Goal: Task Accomplishment & Management: Manage account settings

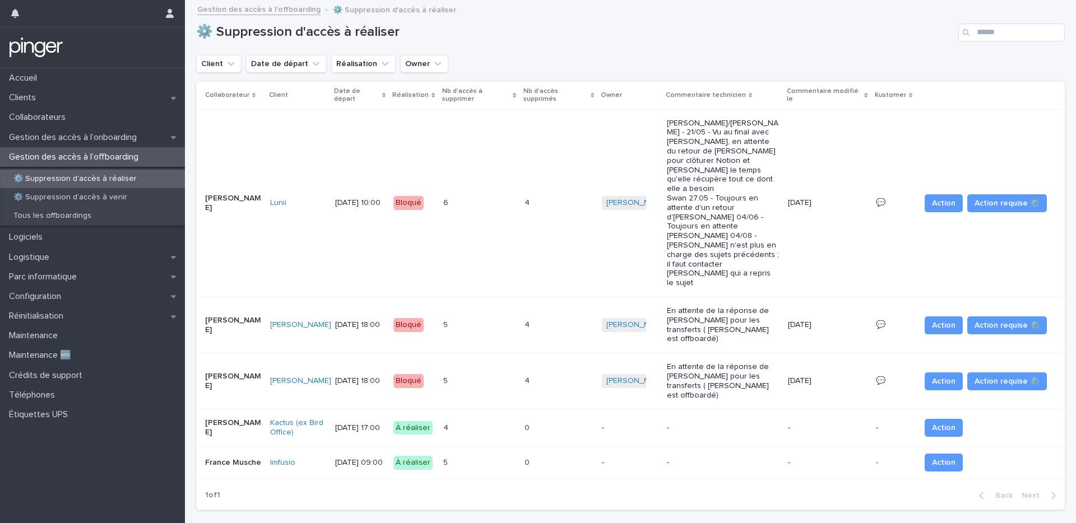
click at [323, 422] on div "1 of 1 Back Next" at bounding box center [630, 496] width 869 height 28
click at [398, 39] on h1 "⚙️ Suppression d'accès à réaliser" at bounding box center [575, 32] width 758 height 16
click at [60, 133] on p "Gestion des accès à l’onboarding" at bounding box center [74, 137] width 141 height 11
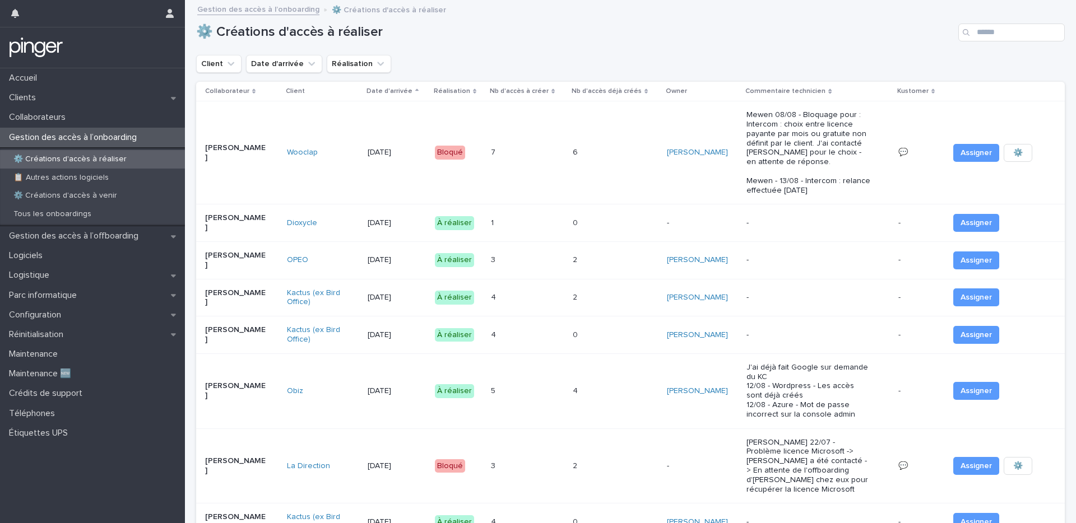
click at [381, 228] on div "19/8/2025" at bounding box center [397, 223] width 58 height 18
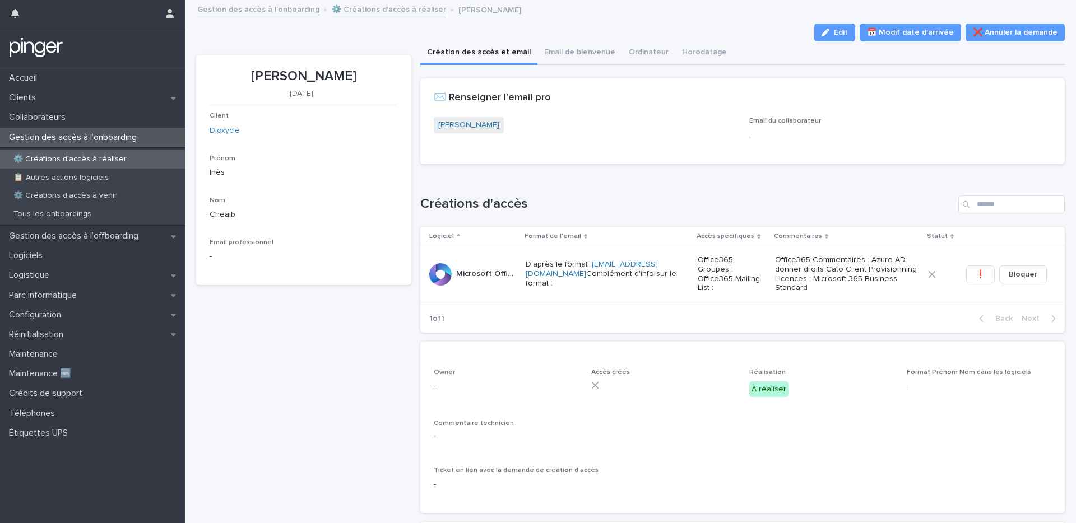
click at [709, 183] on div "Loading... Saving… Créations d'accès Logiciel Format de l'email Accès spécifiqu…" at bounding box center [742, 257] width 645 height 169
click at [806, 41] on div "Création des accès et email Email de bienvenue Ordinateur Horodatage" at bounding box center [742, 53] width 645 height 24
click at [806, 36] on div "button" at bounding box center [828, 33] width 12 height 8
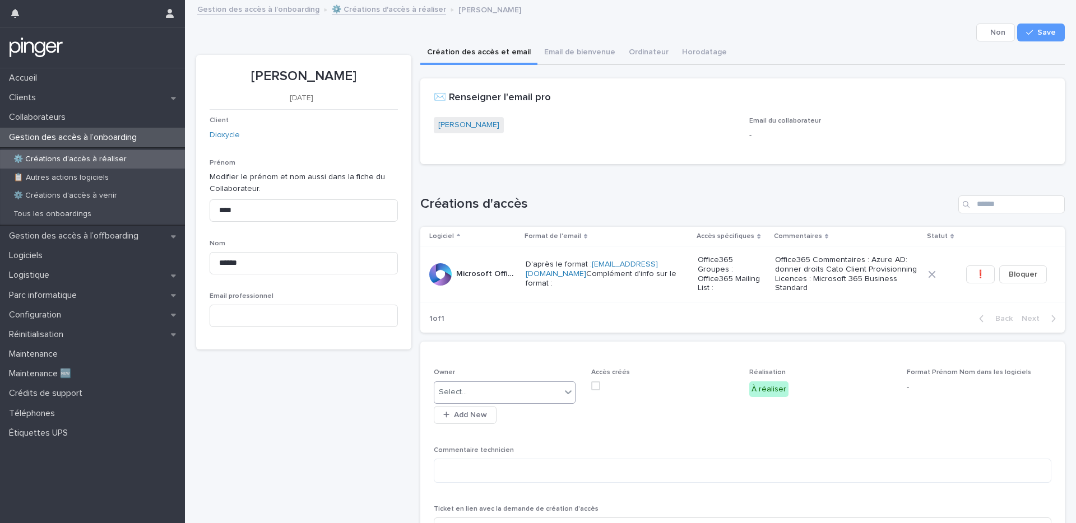
click at [512, 401] on div "Select..." at bounding box center [497, 392] width 127 height 18
click at [386, 14] on link "⚙️ Créations d'accès à réaliser" at bounding box center [389, 8] width 114 height 13
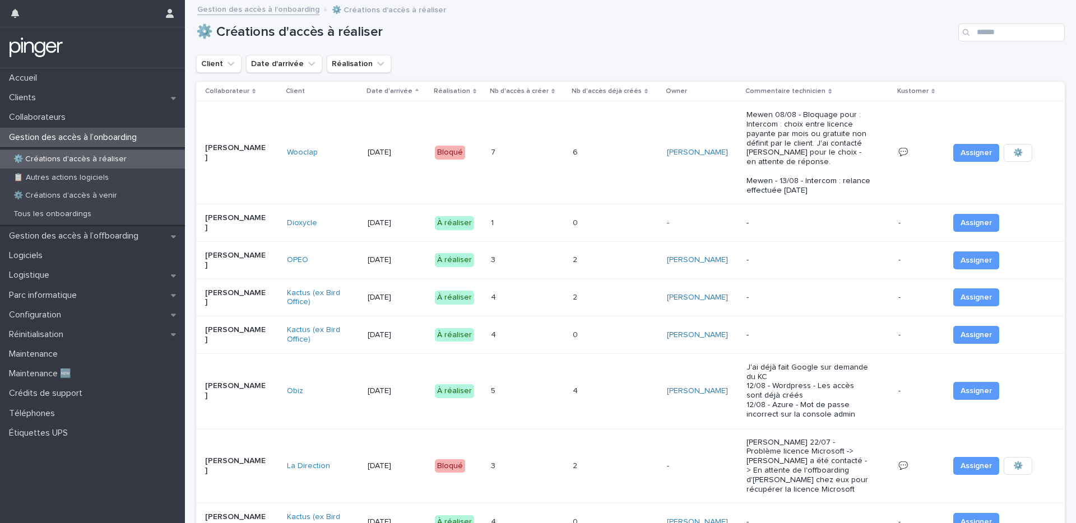
click at [475, 58] on div "Client Date d'arrivée Réalisation" at bounding box center [630, 64] width 869 height 18
click at [64, 242] on div "Gestion des accès à l’offboarding" at bounding box center [92, 236] width 185 height 20
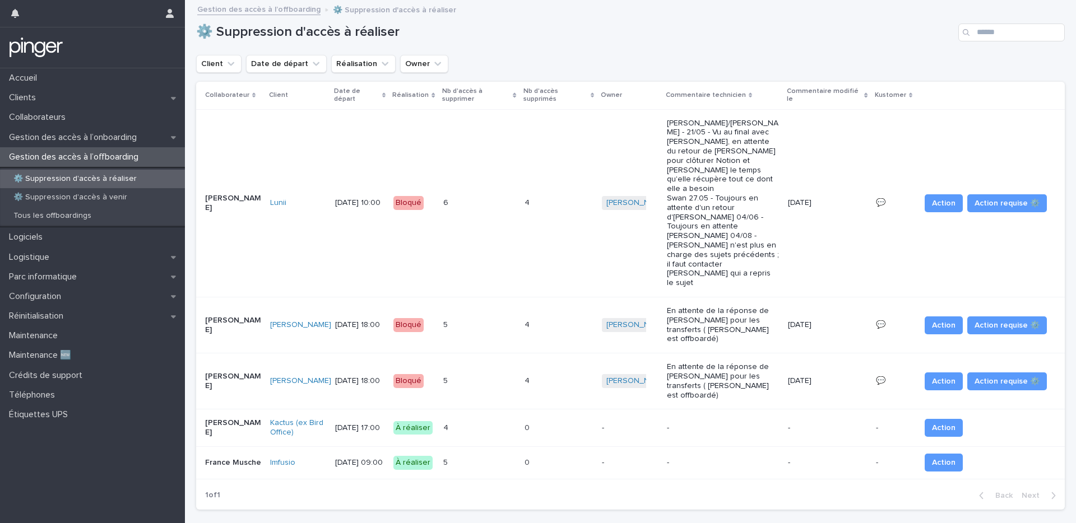
click at [527, 422] on div "0 0" at bounding box center [559, 463] width 68 height 18
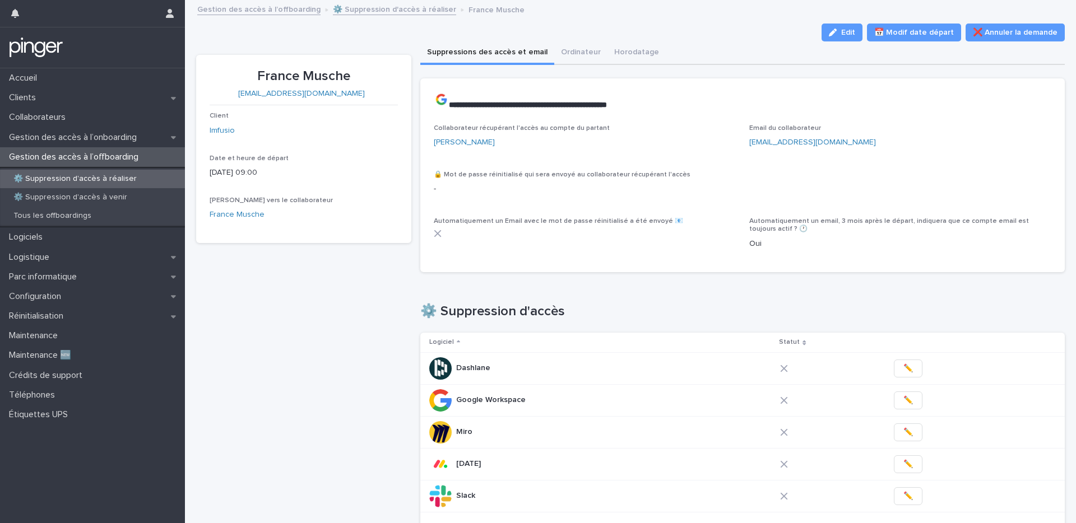
click at [682, 24] on div "Edit 📅 Modif date départ ❌ Annuler la demande" at bounding box center [630, 33] width 869 height 18
click at [806, 29] on span "Edit" at bounding box center [848, 33] width 14 height 8
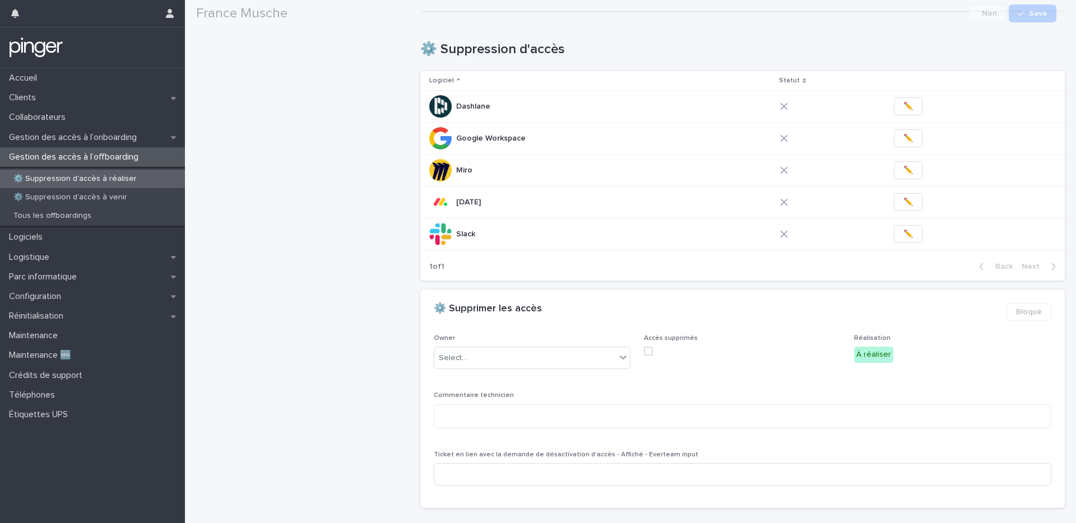
scroll to position [331, 0]
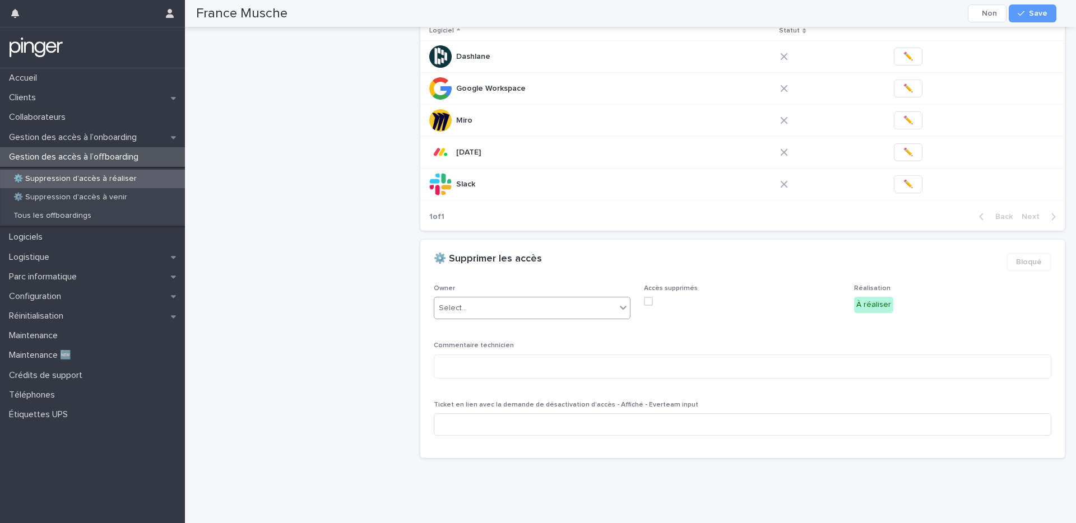
click at [508, 305] on div "Select..." at bounding box center [525, 308] width 182 height 18
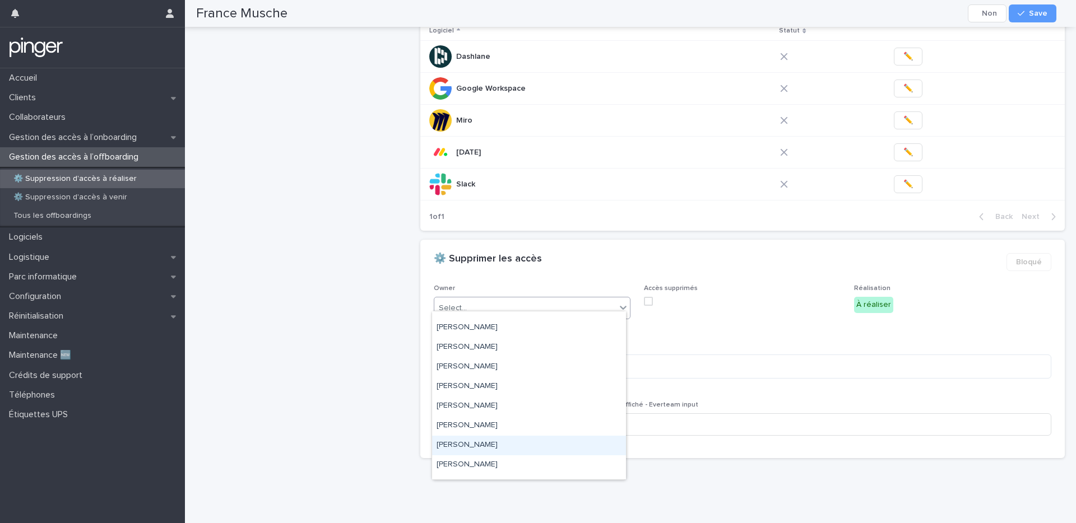
scroll to position [25, 0]
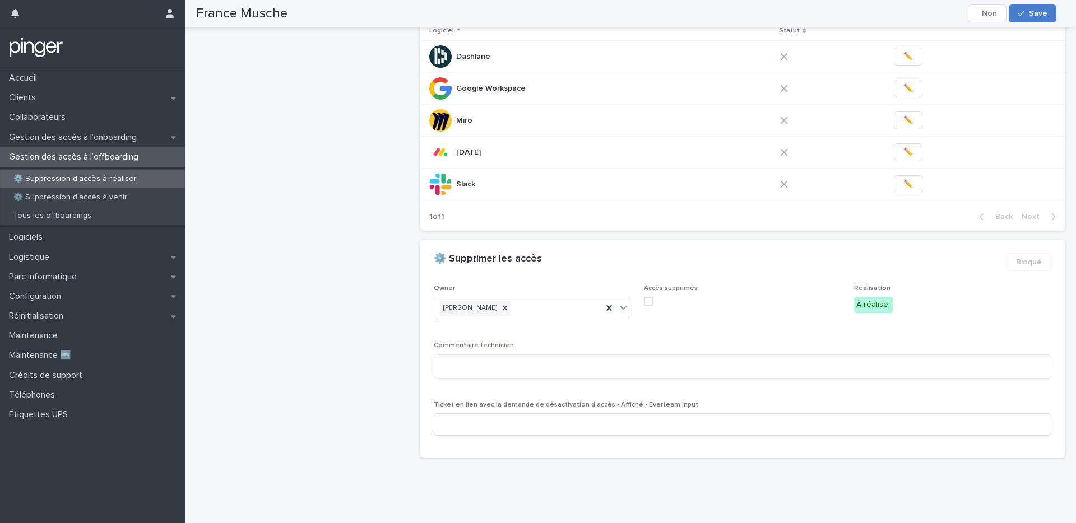
click at [806, 21] on button "Save" at bounding box center [1033, 13] width 48 height 18
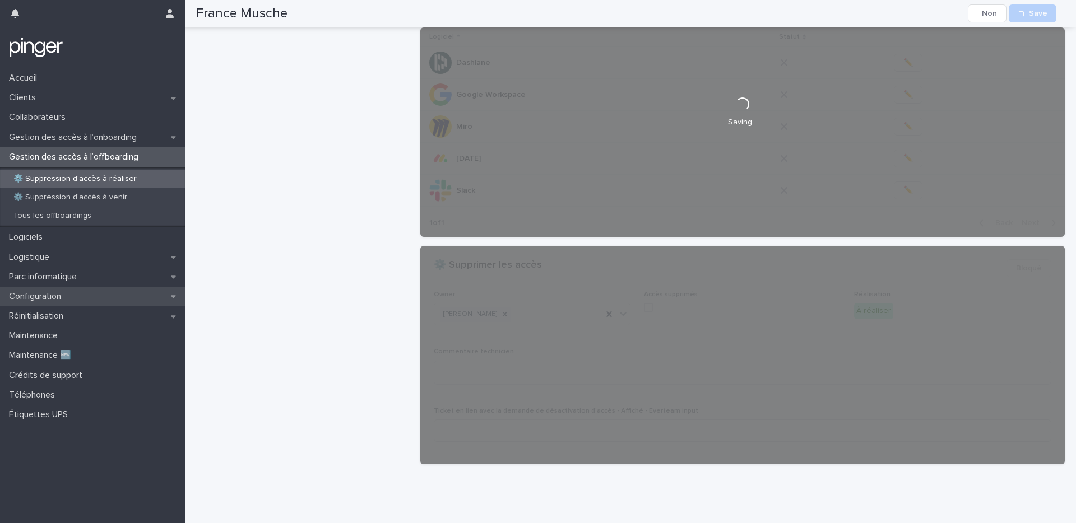
scroll to position [308, 0]
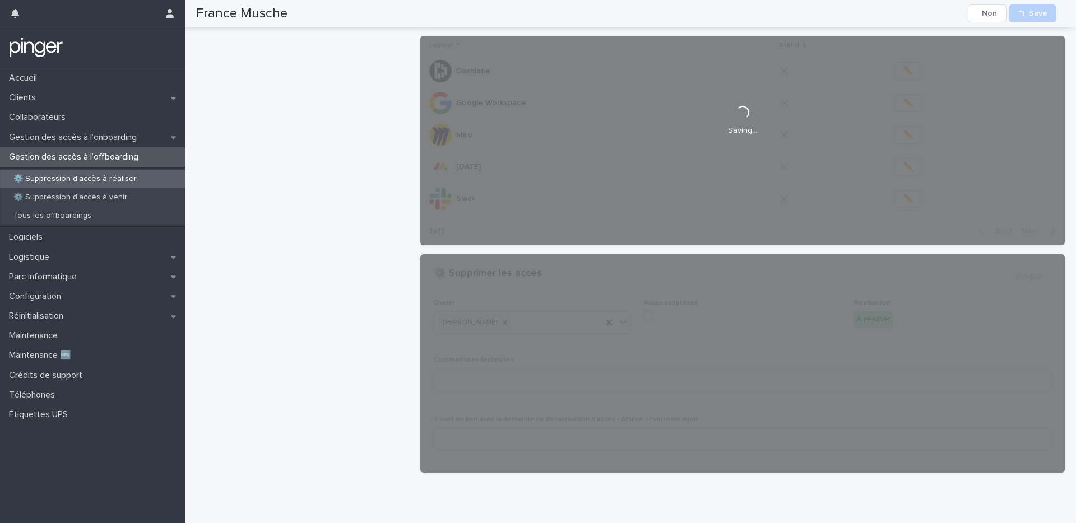
click at [273, 334] on div "**********" at bounding box center [303, 114] width 215 height 735
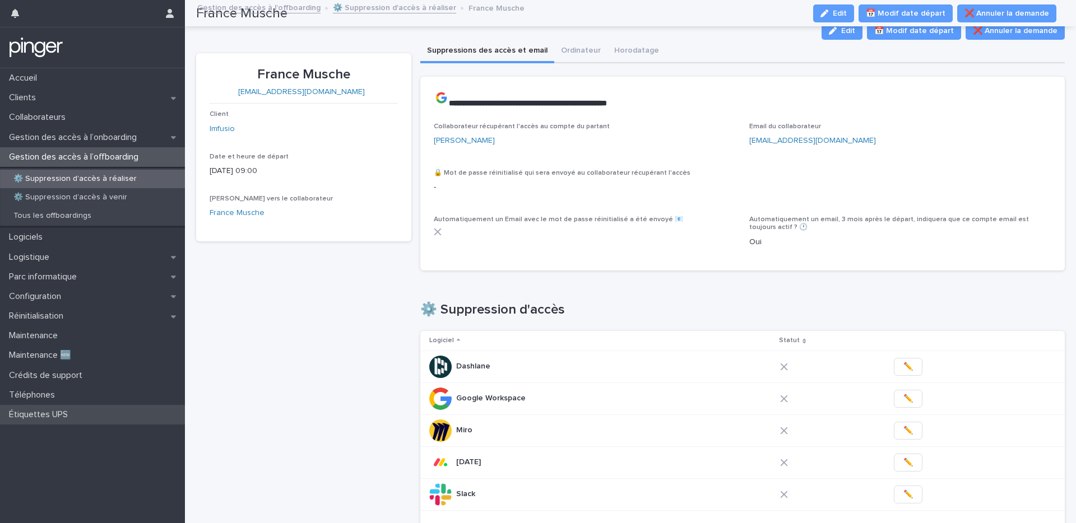
scroll to position [0, 0]
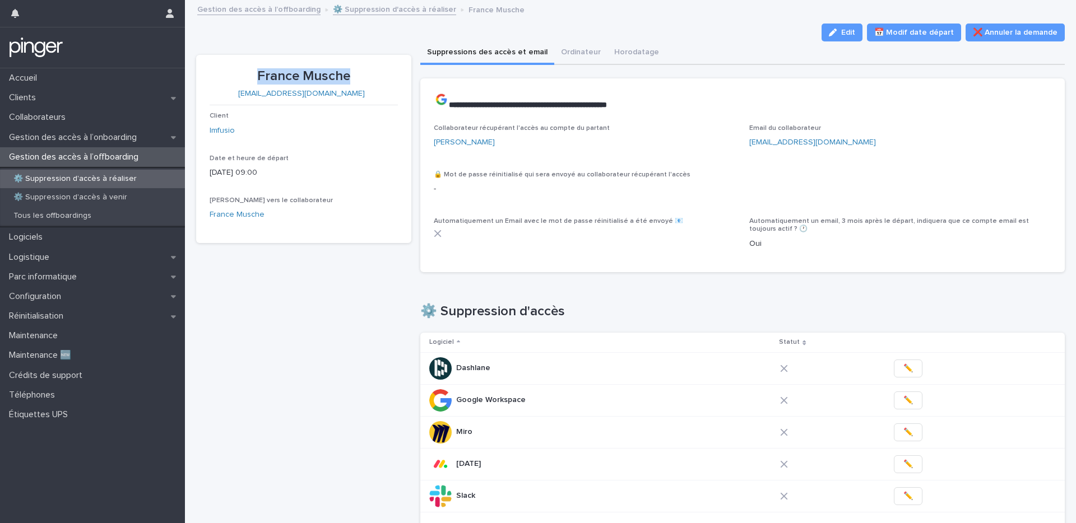
drag, startPoint x: 257, startPoint y: 75, endPoint x: 360, endPoint y: 75, distance: 103.7
click at [360, 75] on p "France Musche" at bounding box center [304, 76] width 188 height 16
copy p "France Musche"
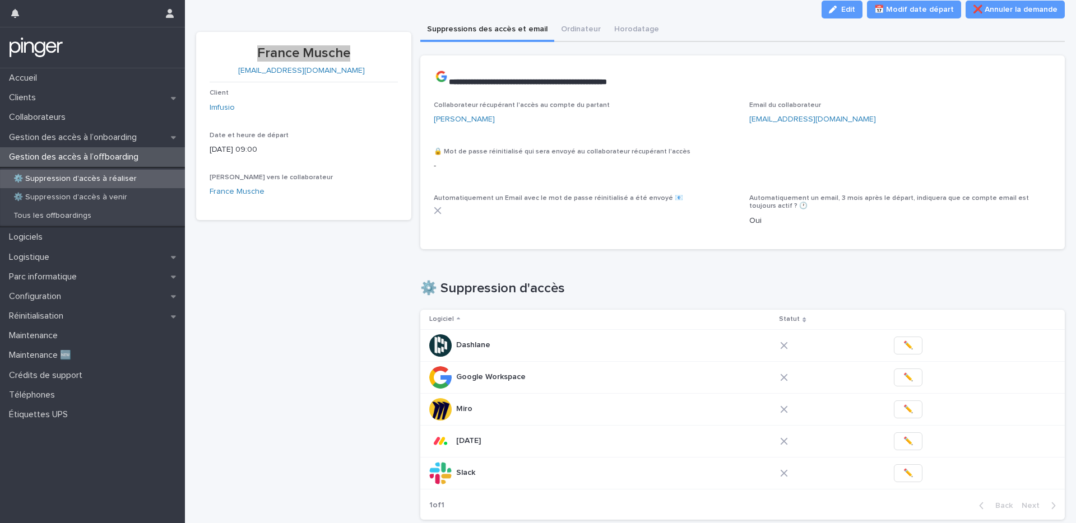
scroll to position [25, 0]
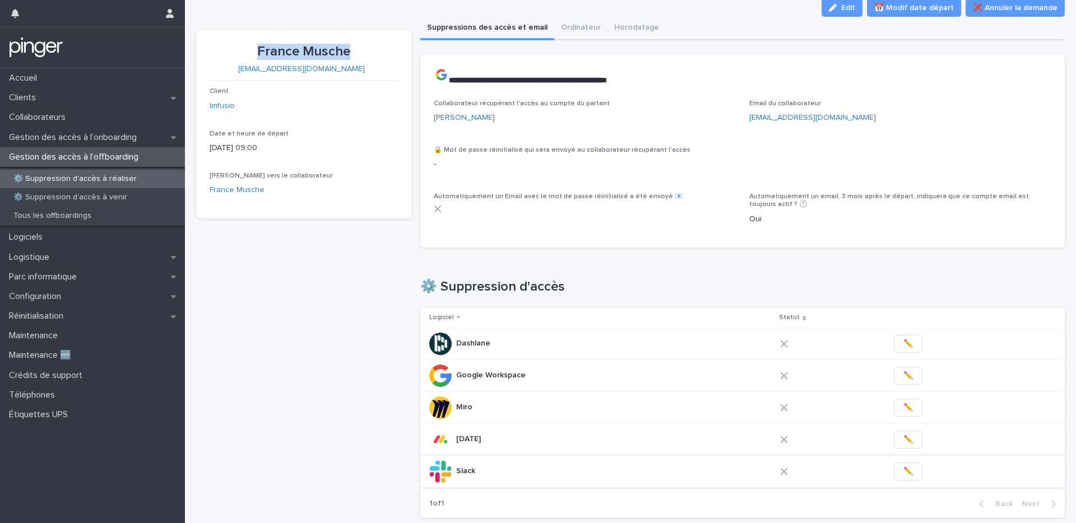
click at [806, 422] on span "✏️" at bounding box center [908, 471] width 10 height 11
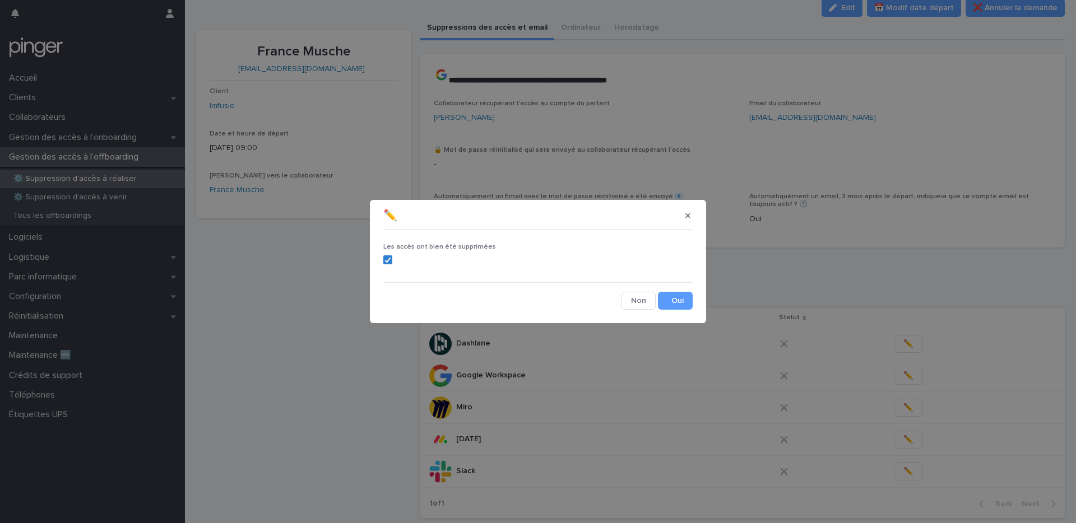
click at [680, 289] on div "Les accès ont bien été supprimées Cancel Save" at bounding box center [537, 272] width 309 height 76
click at [674, 299] on button "Save" at bounding box center [675, 301] width 35 height 18
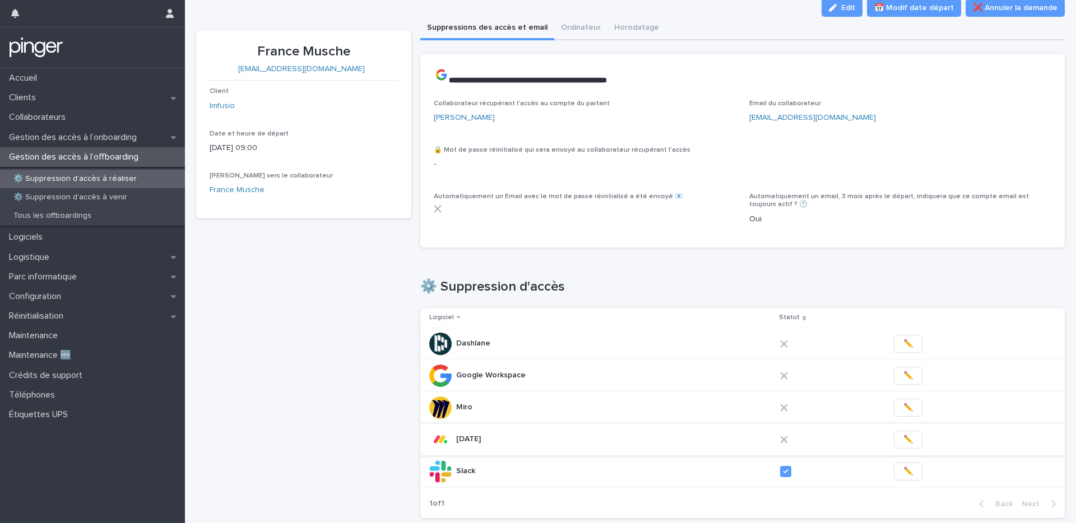
click at [806, 422] on button "✏️" at bounding box center [908, 440] width 29 height 18
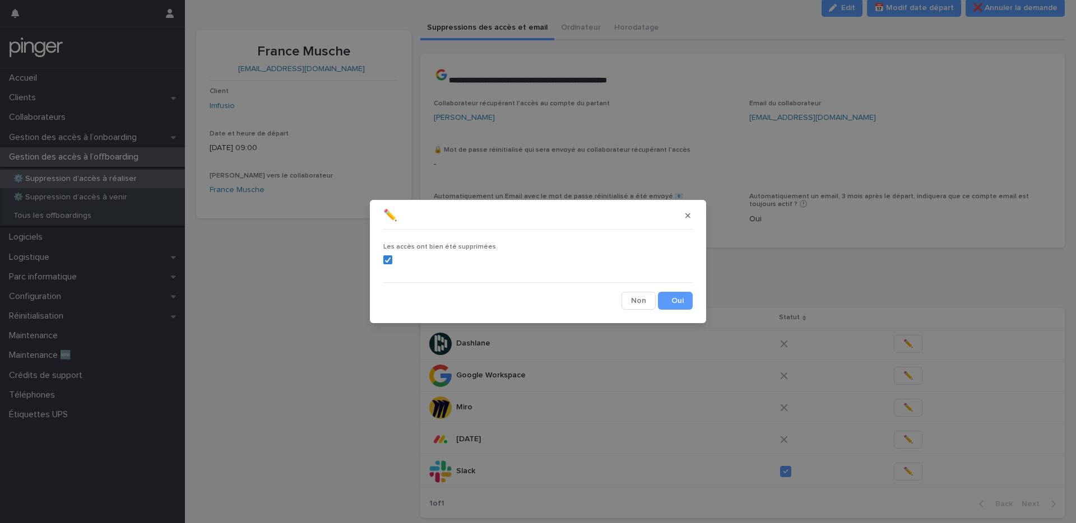
click at [680, 297] on button "Save" at bounding box center [675, 301] width 35 height 18
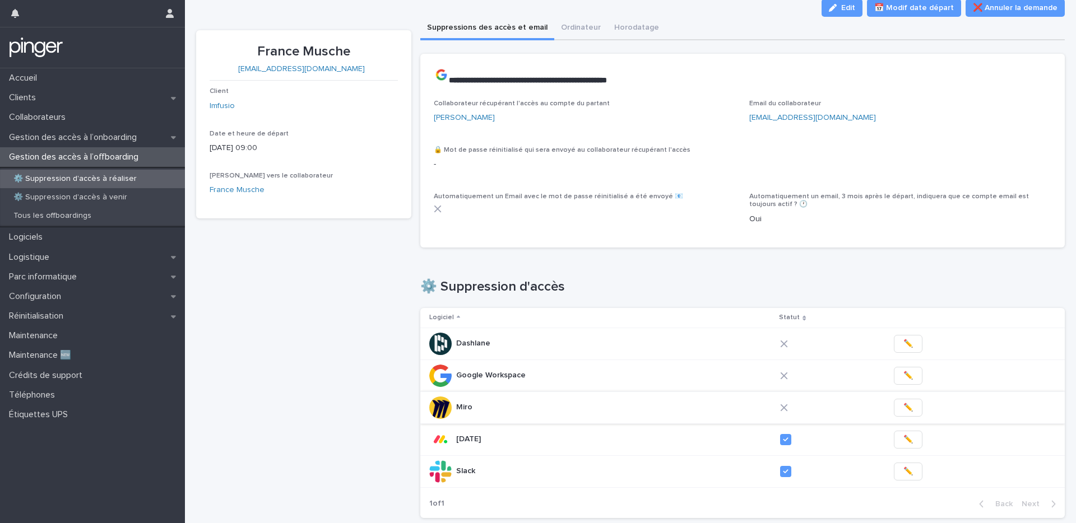
click at [806, 408] on span "✏️" at bounding box center [908, 407] width 10 height 11
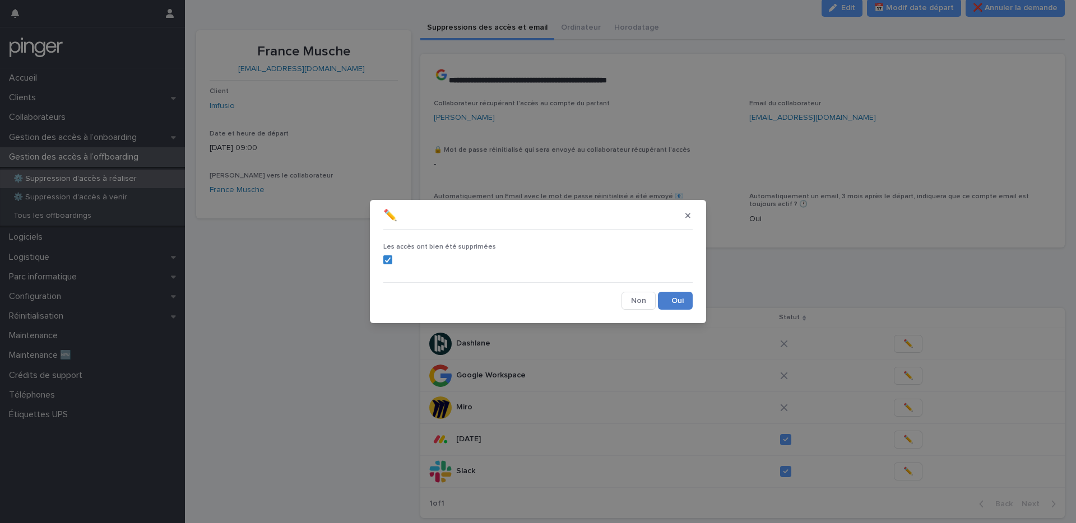
click at [679, 307] on button "Save" at bounding box center [675, 301] width 35 height 18
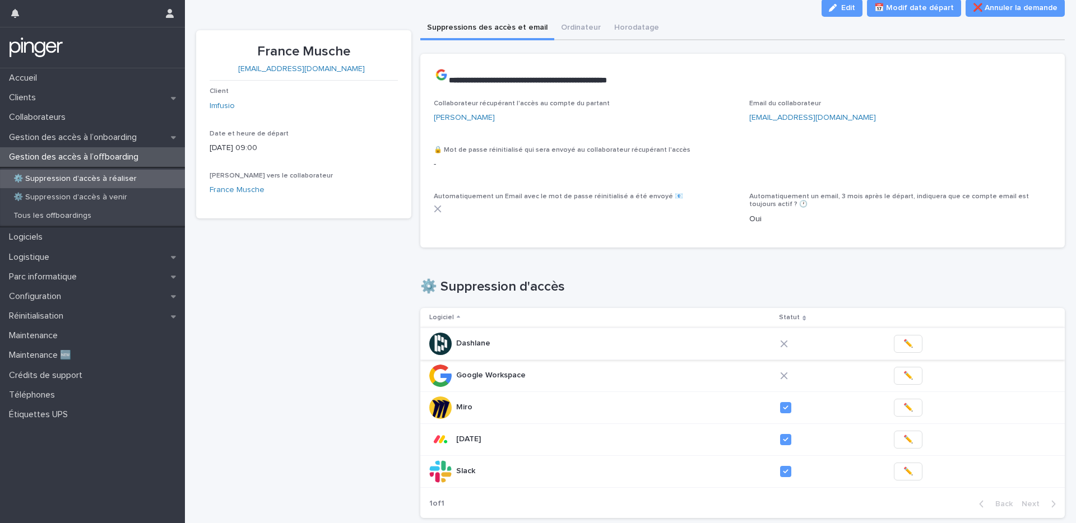
click at [806, 343] on button "✏️" at bounding box center [908, 344] width 29 height 18
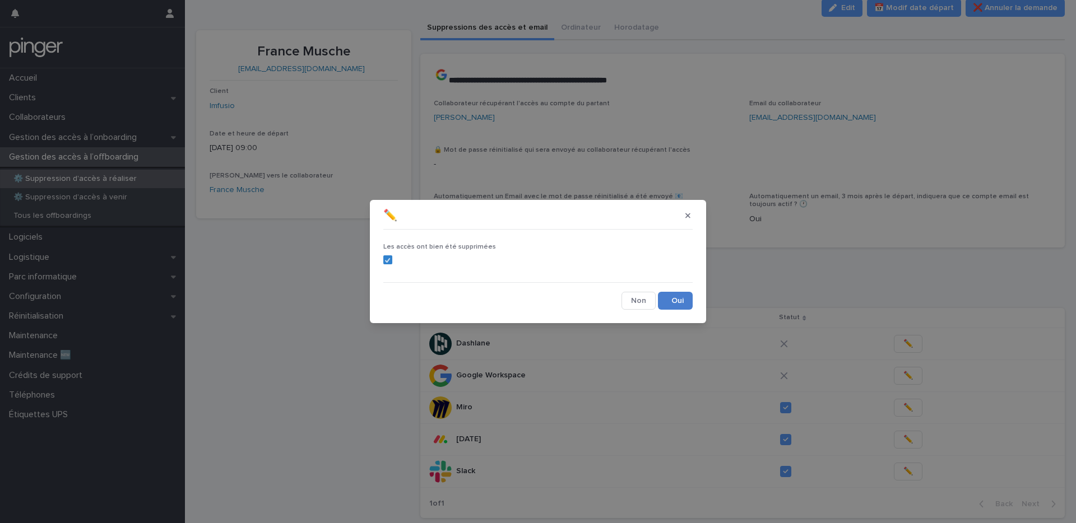
click at [689, 298] on button "Save" at bounding box center [675, 301] width 35 height 18
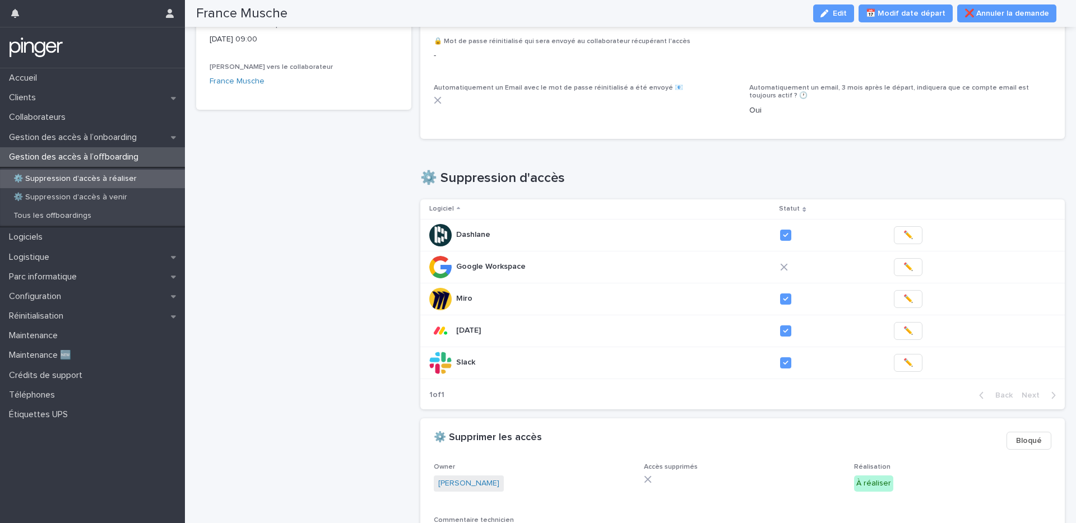
scroll to position [53, 0]
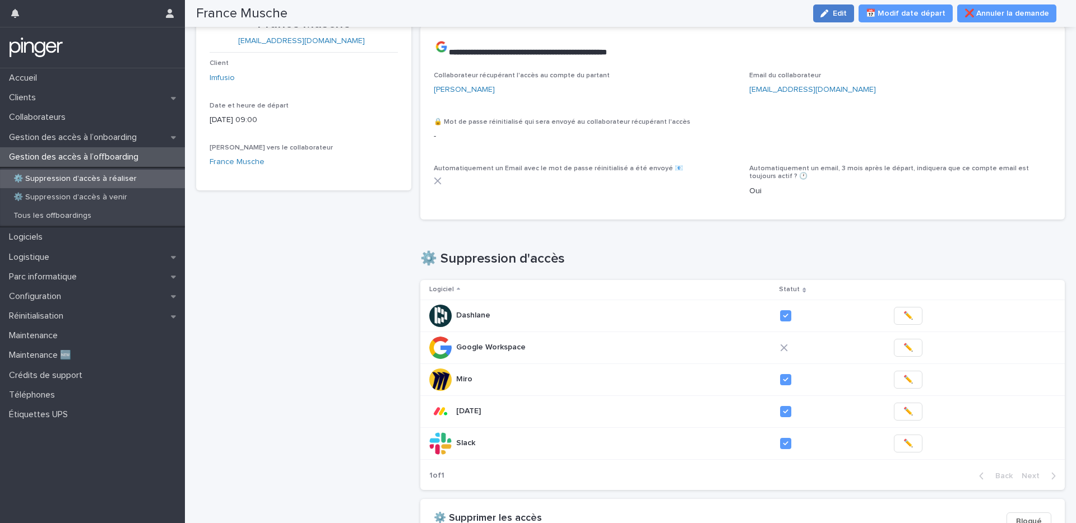
click at [806, 16] on span "Edit" at bounding box center [840, 14] width 14 height 8
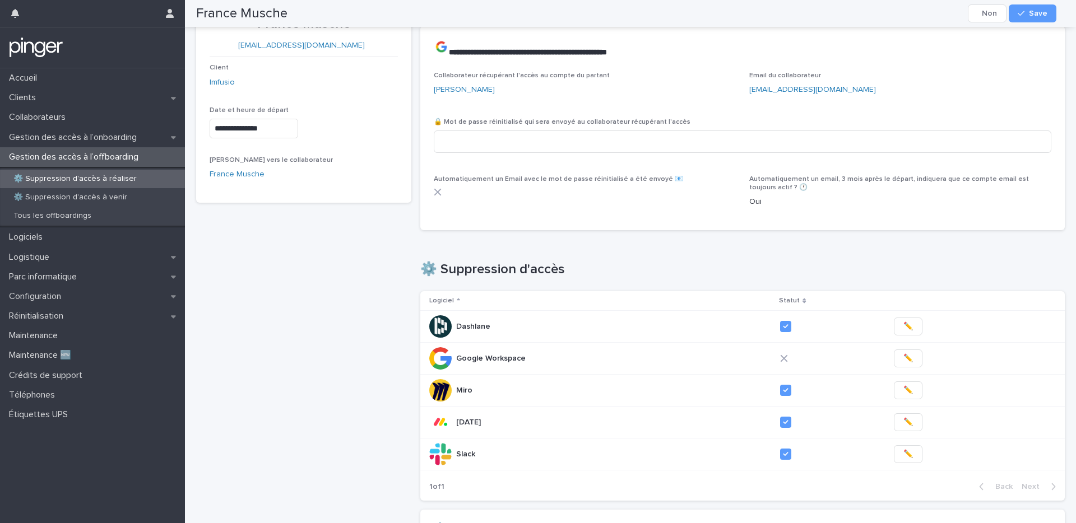
scroll to position [71, 0]
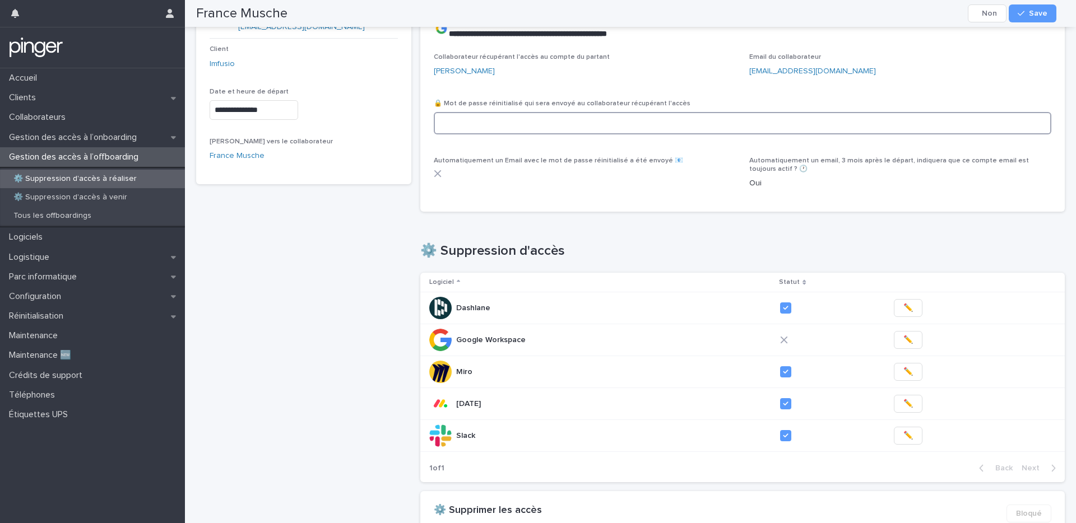
click at [495, 125] on input at bounding box center [743, 123] width 618 height 22
paste input "**********"
type input "**********"
click at [806, 13] on span "Save" at bounding box center [1038, 14] width 18 height 8
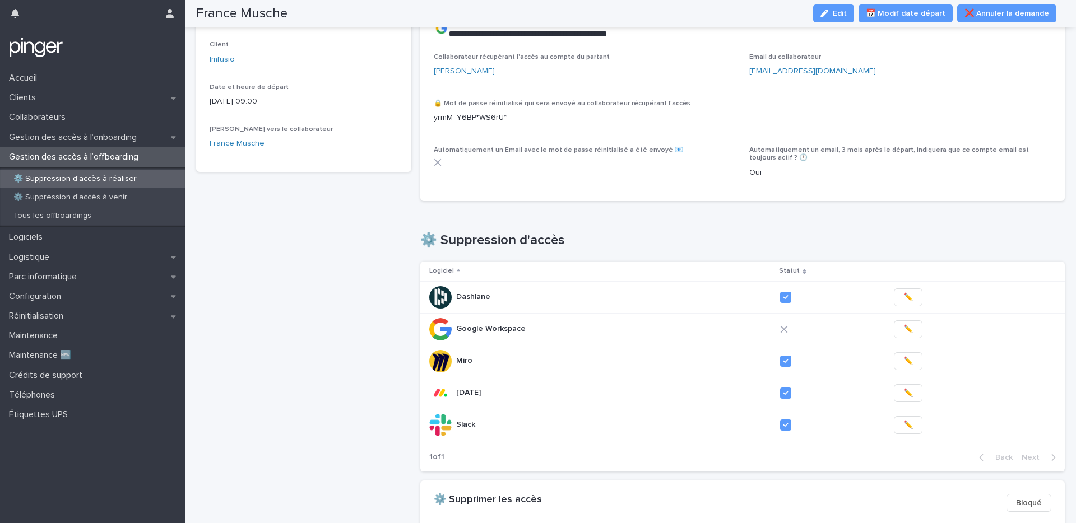
scroll to position [52, 0]
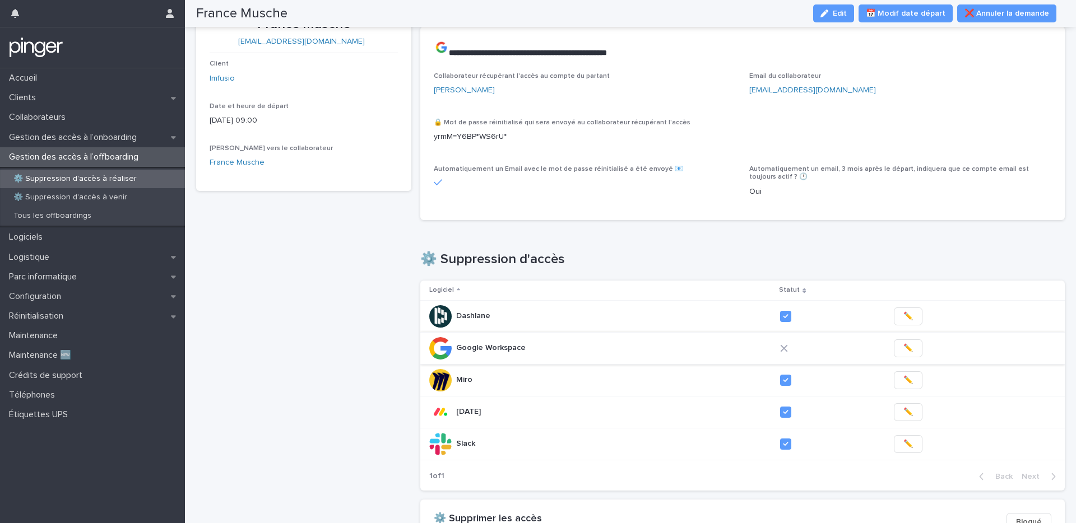
click at [806, 353] on button "✏️" at bounding box center [908, 349] width 29 height 18
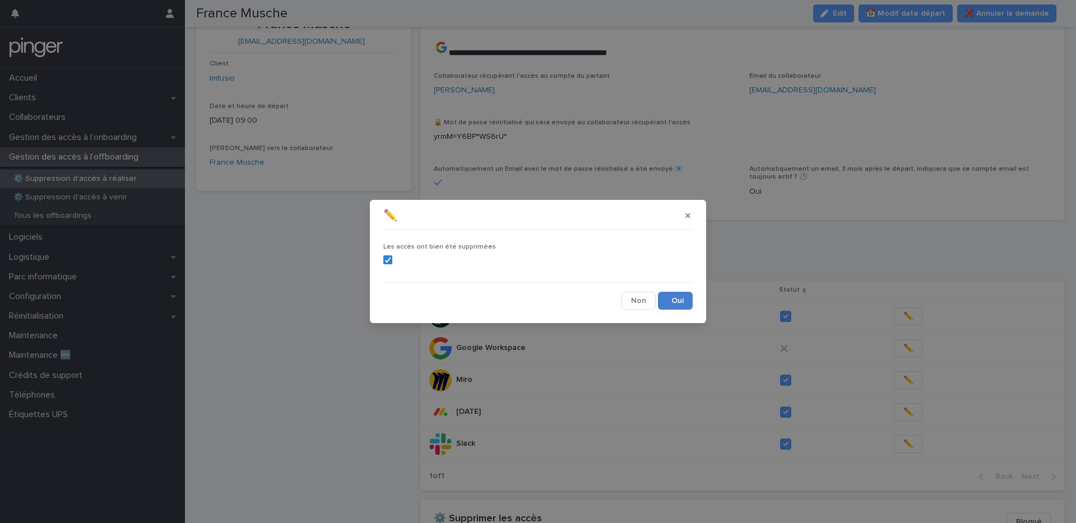
click at [680, 307] on button "Save" at bounding box center [675, 301] width 35 height 18
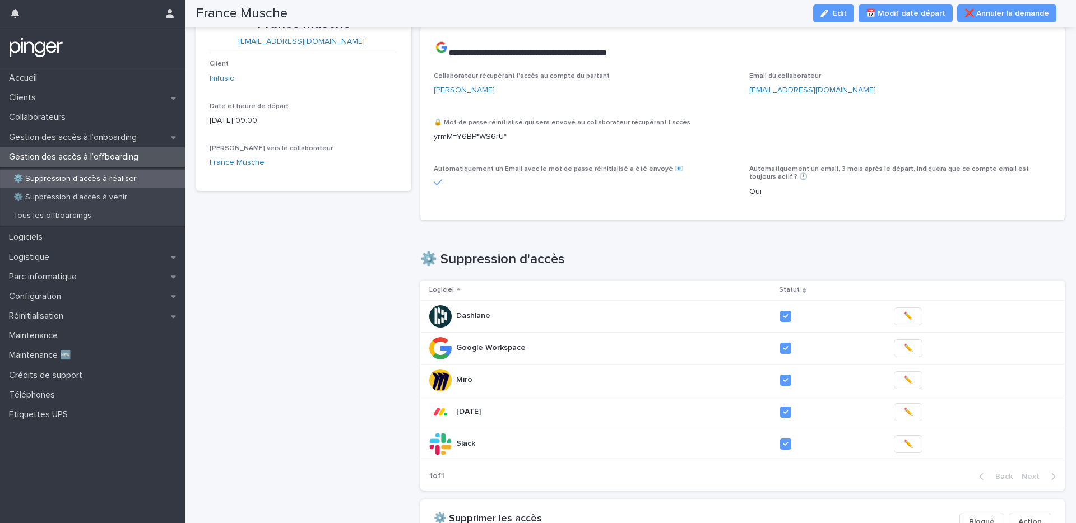
scroll to position [290, 0]
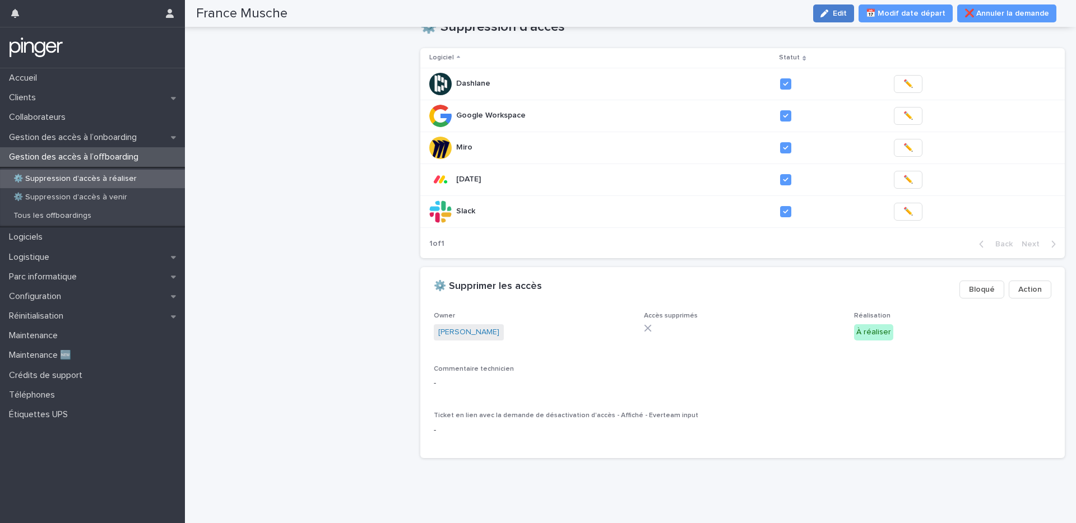
click at [806, 16] on button "Edit" at bounding box center [833, 13] width 41 height 18
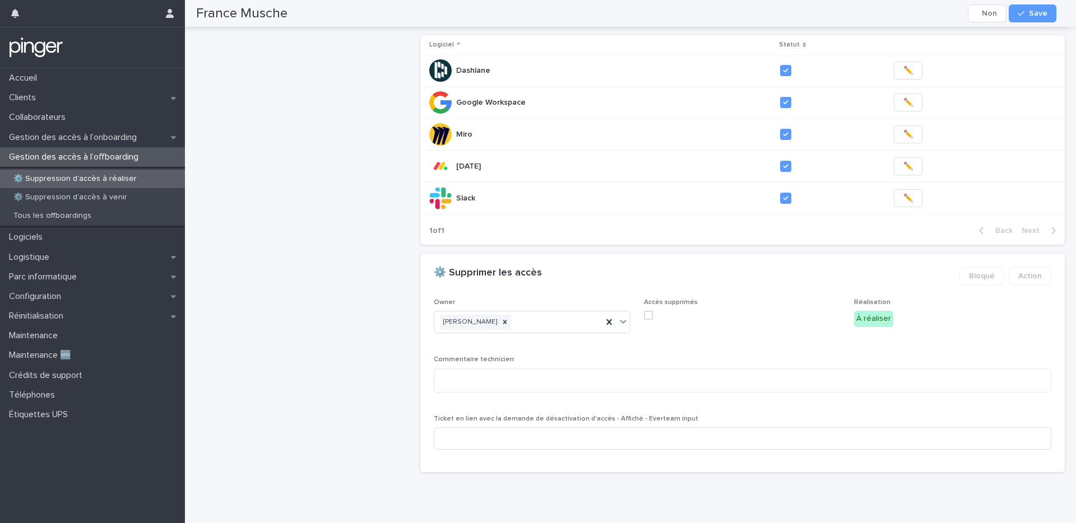
click at [647, 312] on span at bounding box center [648, 315] width 9 height 9
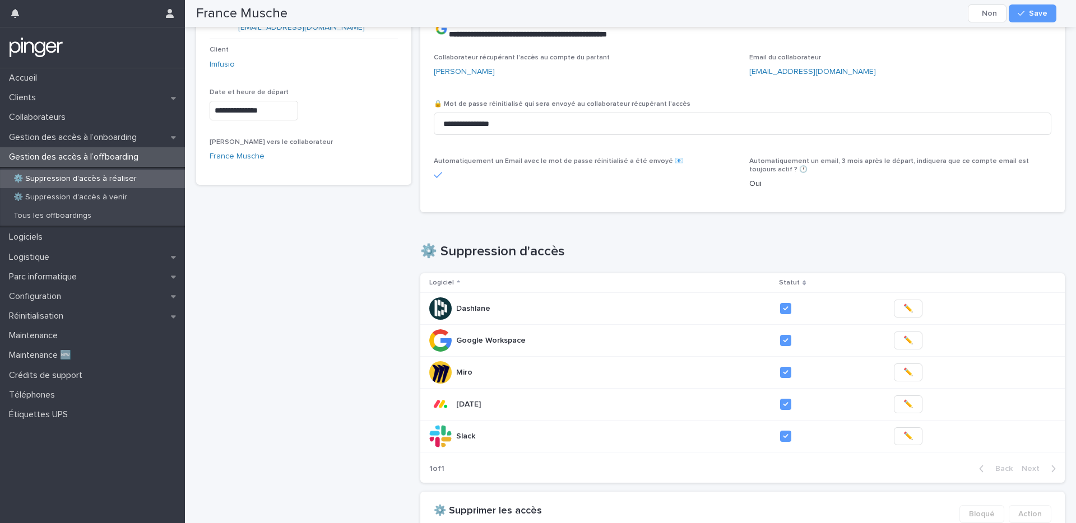
click at [806, 17] on button "Save" at bounding box center [1033, 13] width 48 height 18
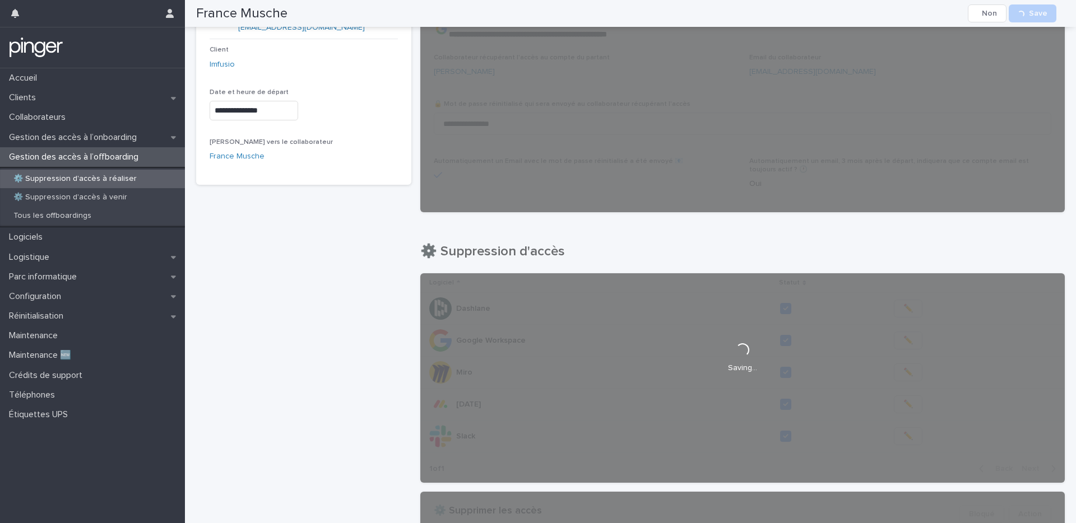
scroll to position [0, 0]
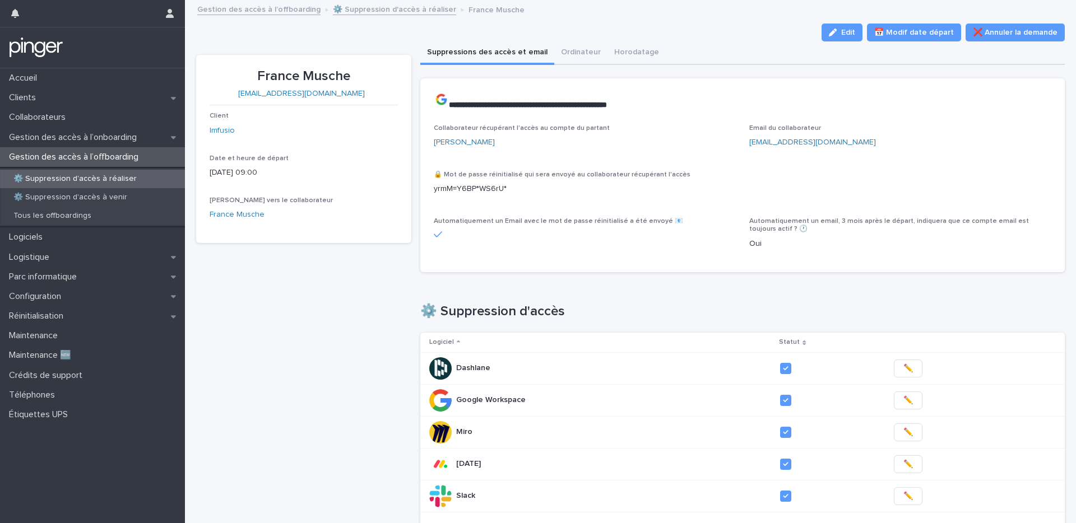
click at [387, 15] on div "Gestion des accès à l’offboarding ⚙️ Suppression d'accès à réaliser France Musc…" at bounding box center [636, 10] width 888 height 16
click at [387, 12] on link "⚙️ Suppression d'accès à réaliser" at bounding box center [394, 8] width 123 height 13
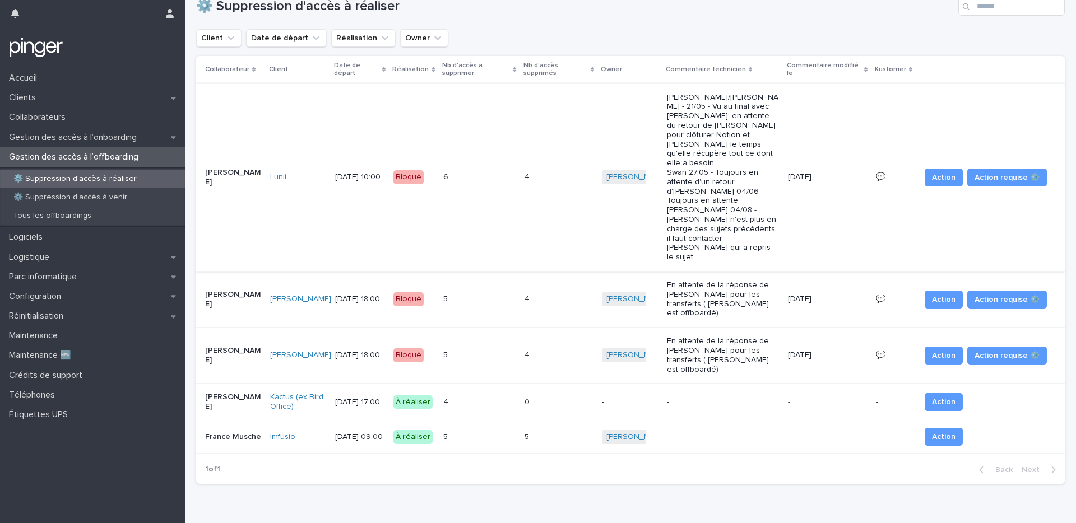
scroll to position [27, 0]
click at [749, 383] on td "-" at bounding box center [722, 402] width 121 height 38
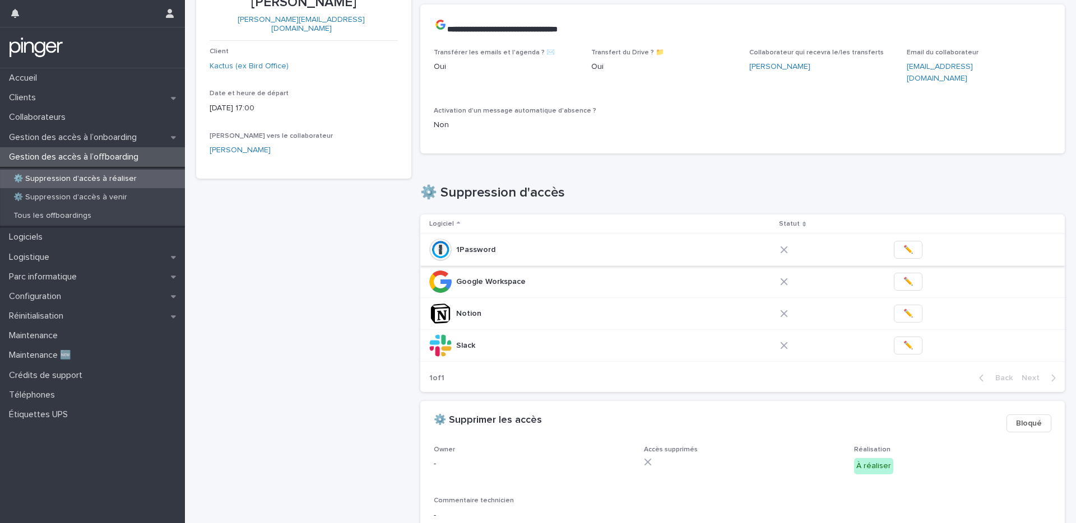
scroll to position [203, 0]
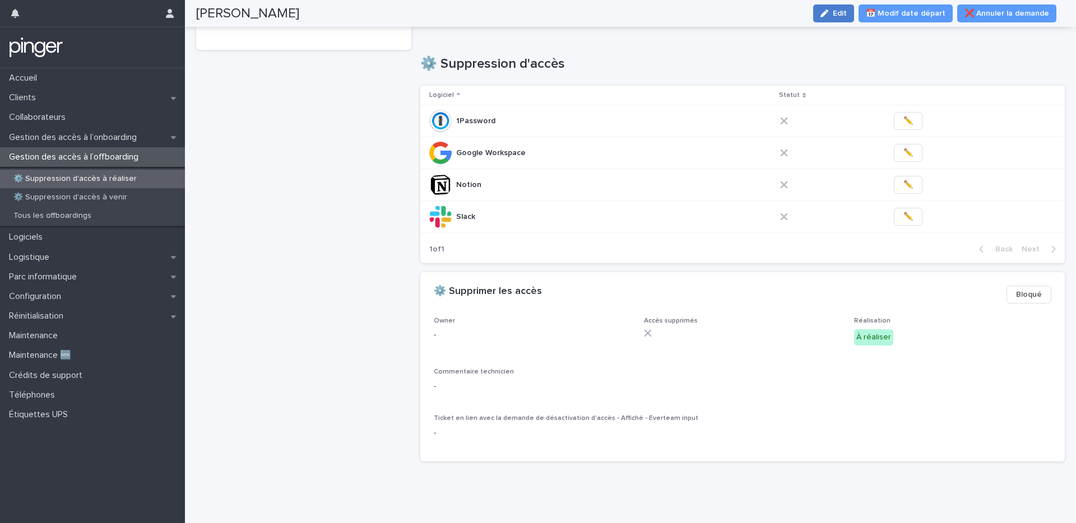
click at [806, 15] on icon "button" at bounding box center [824, 14] width 8 height 8
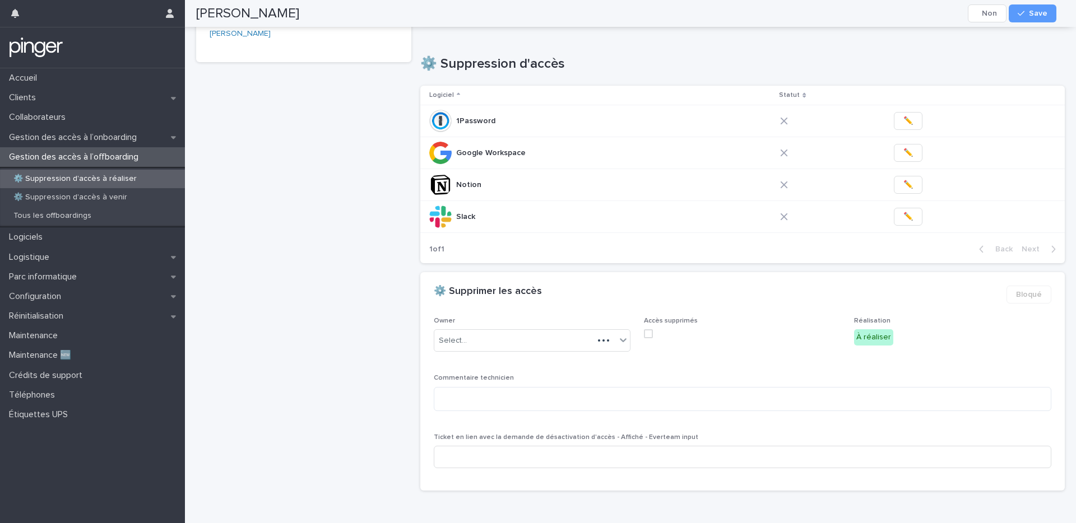
scroll to position [217, 0]
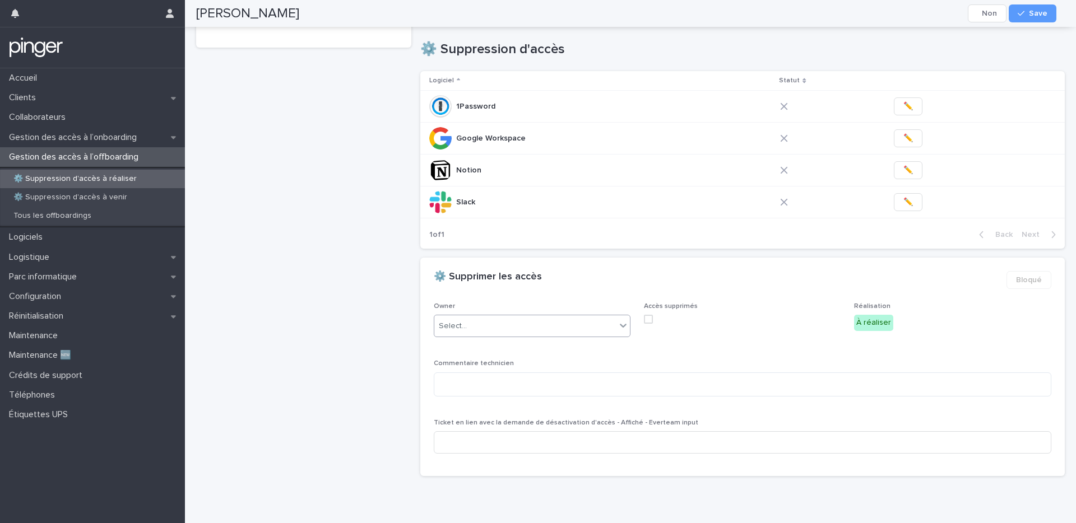
click at [452, 321] on div "Select..." at bounding box center [453, 327] width 28 height 12
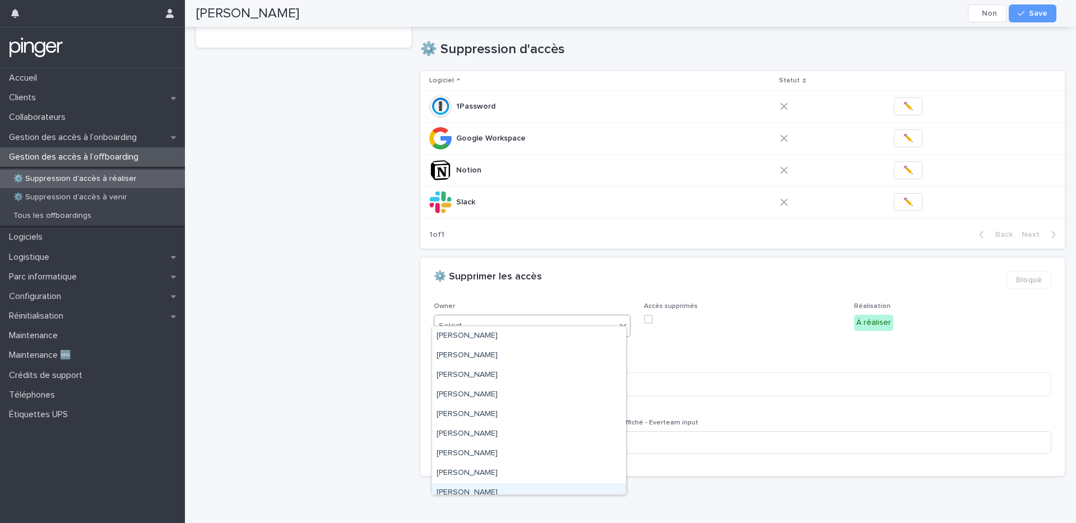
click at [468, 422] on div "Emilie Crétien" at bounding box center [529, 494] width 194 height 20
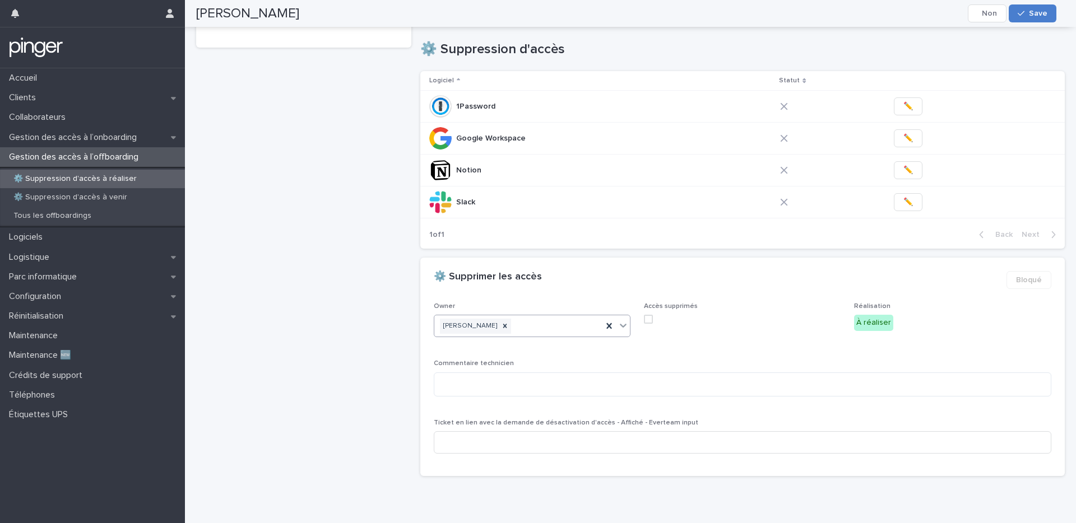
click at [806, 20] on button "Save" at bounding box center [1033, 13] width 48 height 18
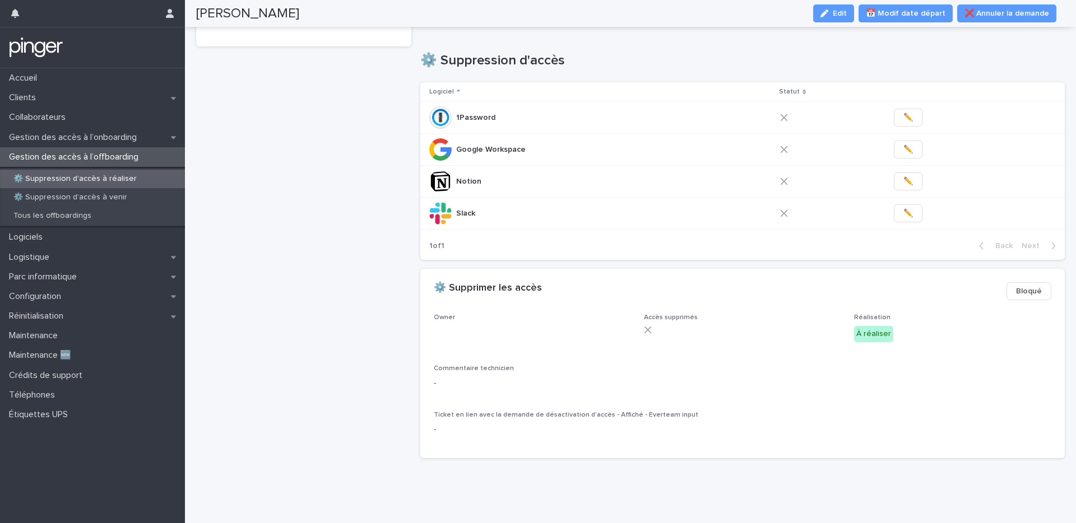
scroll to position [203, 0]
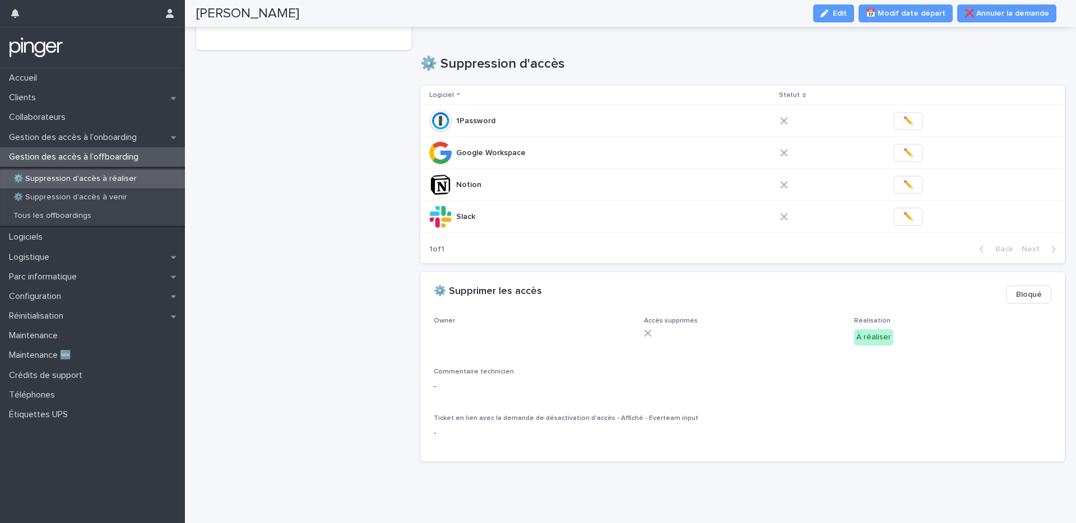
click at [377, 175] on div "Mathilde Falaise mathilde.falaise@kactus.com Client Kactus (ex Bird Office) Dat…" at bounding box center [303, 161] width 215 height 619
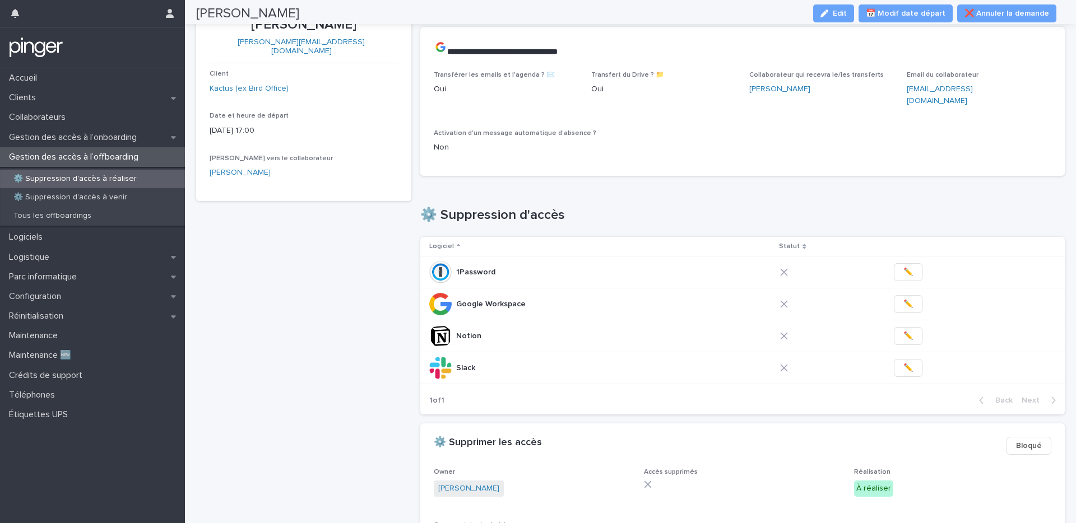
scroll to position [0, 0]
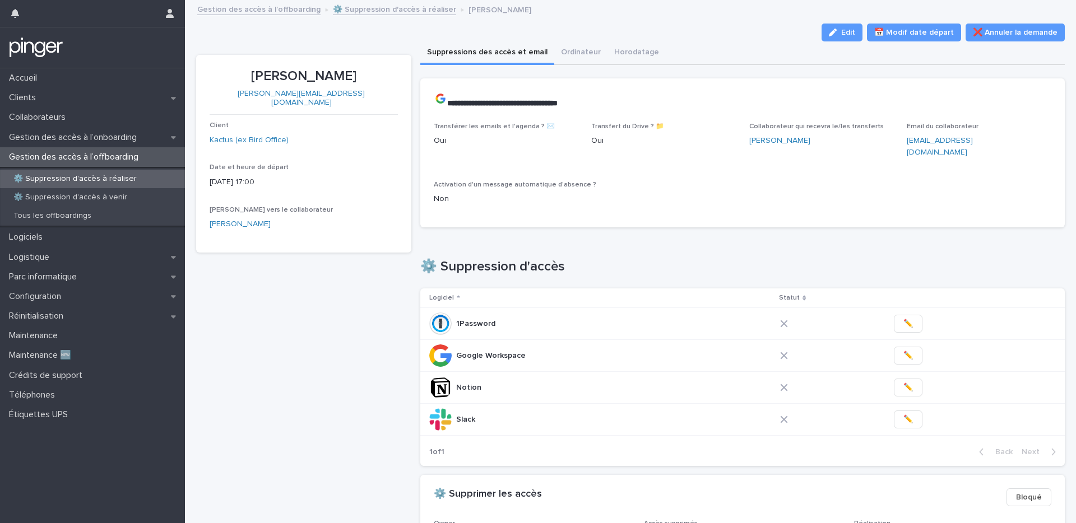
drag, startPoint x: 254, startPoint y: 75, endPoint x: 374, endPoint y: 75, distance: 119.4
click at [374, 75] on p "Mathilde Falaise" at bounding box center [304, 76] width 188 height 16
copy p "Mathilde Falaise"
click at [806, 414] on span "✏️" at bounding box center [908, 419] width 10 height 11
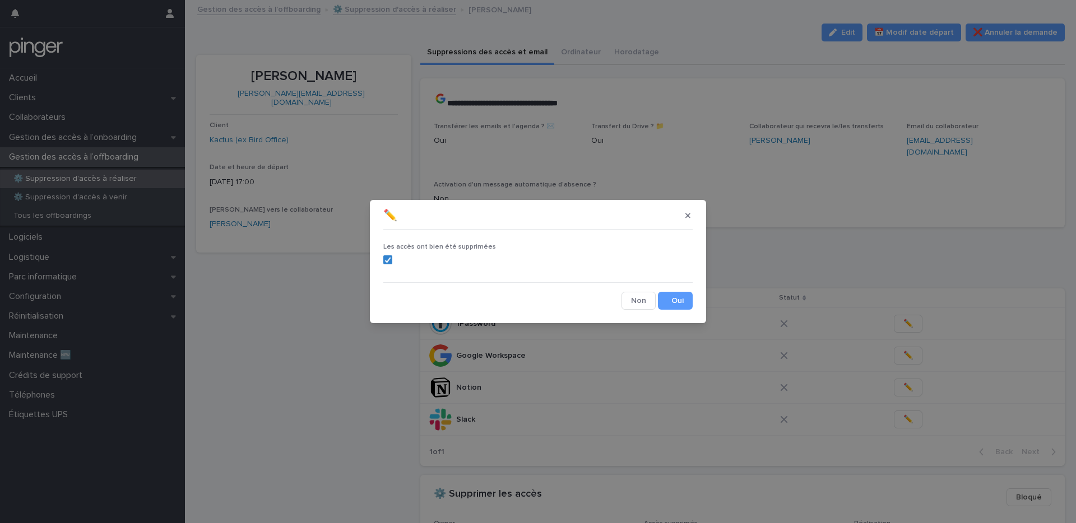
click at [680, 296] on button "Save" at bounding box center [675, 301] width 35 height 18
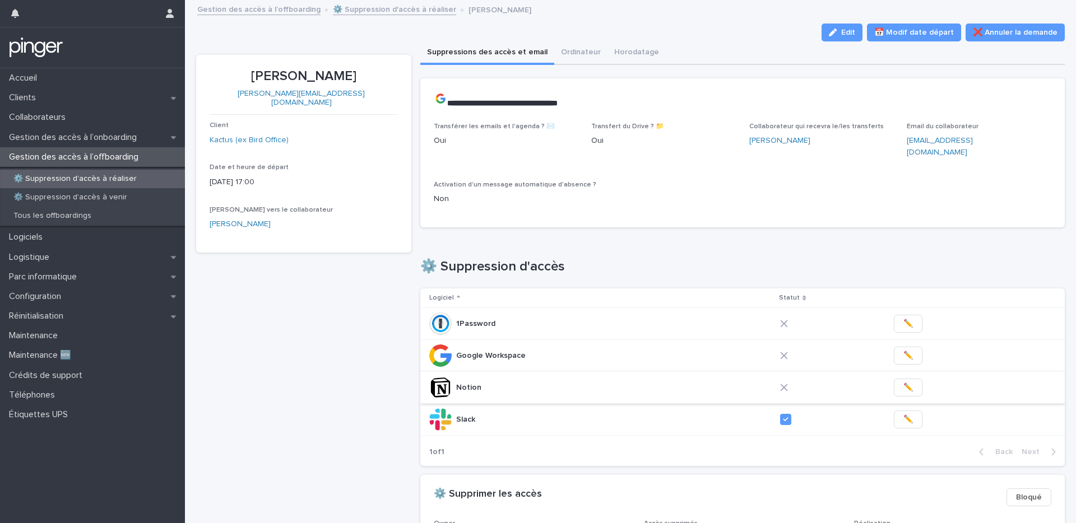
click at [806, 382] on span "✏️" at bounding box center [908, 387] width 10 height 11
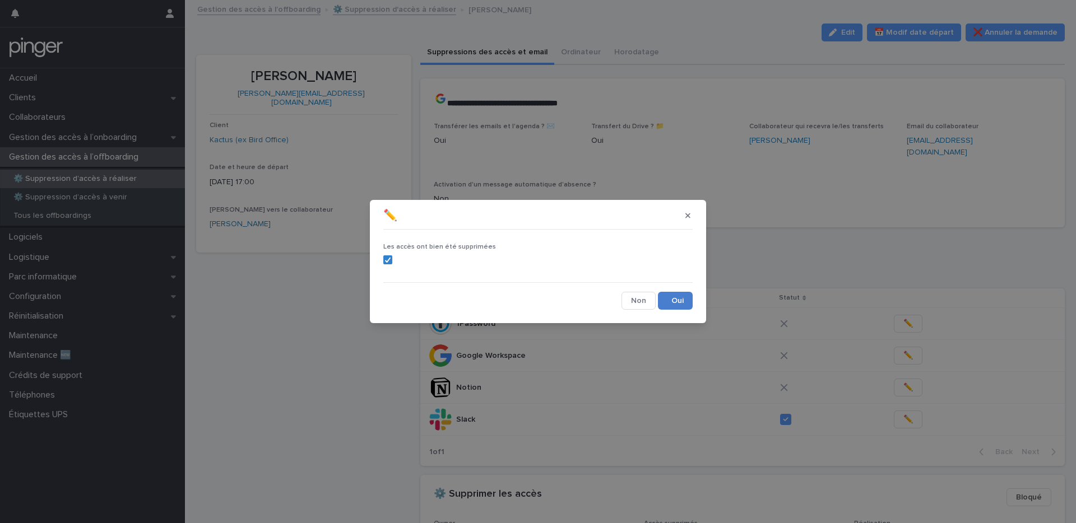
click at [686, 299] on button "Save" at bounding box center [675, 301] width 35 height 18
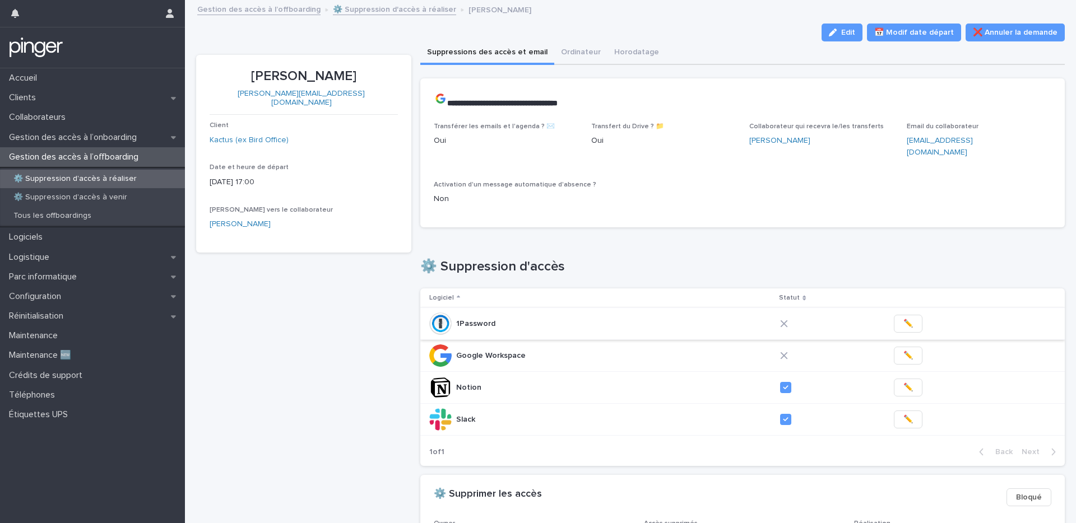
click at [806, 318] on span "✏️" at bounding box center [908, 323] width 10 height 11
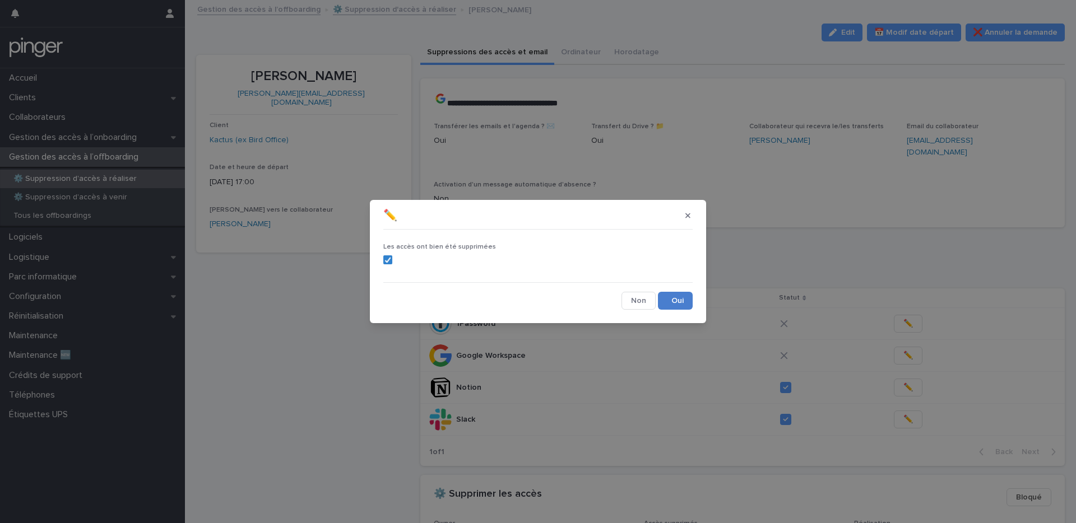
click at [680, 305] on button "Save" at bounding box center [675, 301] width 35 height 18
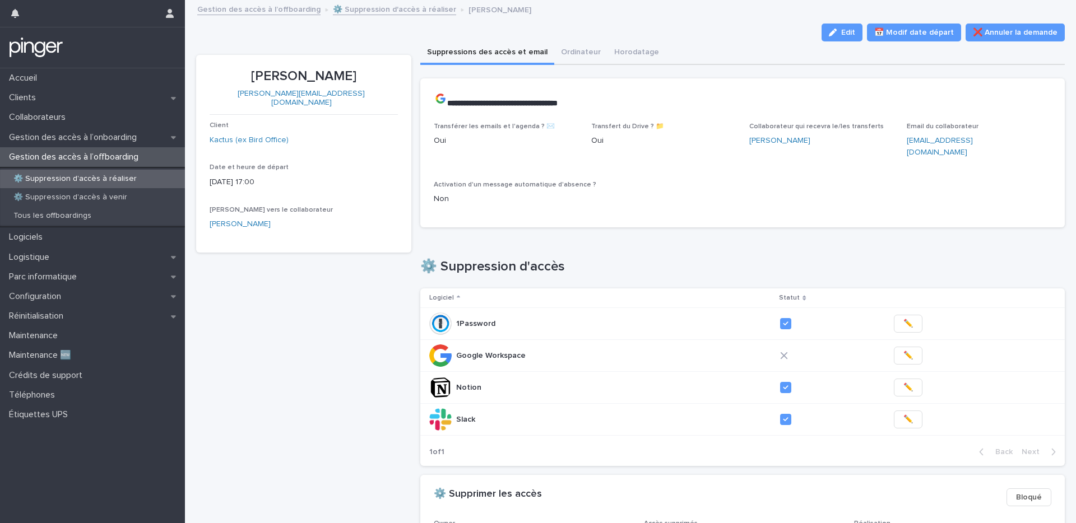
click at [538, 216] on div "**********" at bounding box center [742, 157] width 645 height 158
click at [806, 347] on button "✏️" at bounding box center [908, 356] width 29 height 18
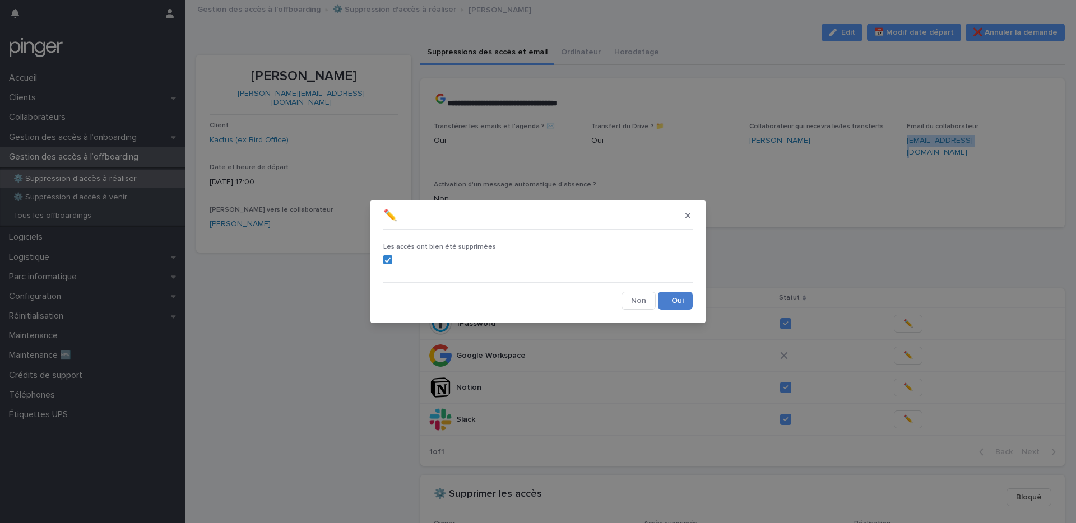
click at [692, 304] on button "Save" at bounding box center [675, 301] width 35 height 18
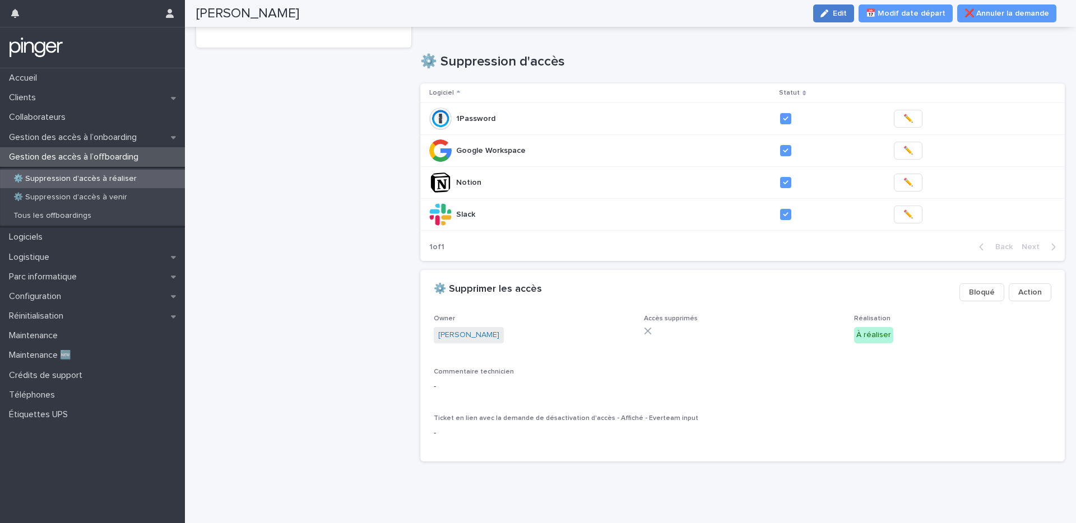
click at [806, 16] on span "Edit" at bounding box center [840, 14] width 14 height 8
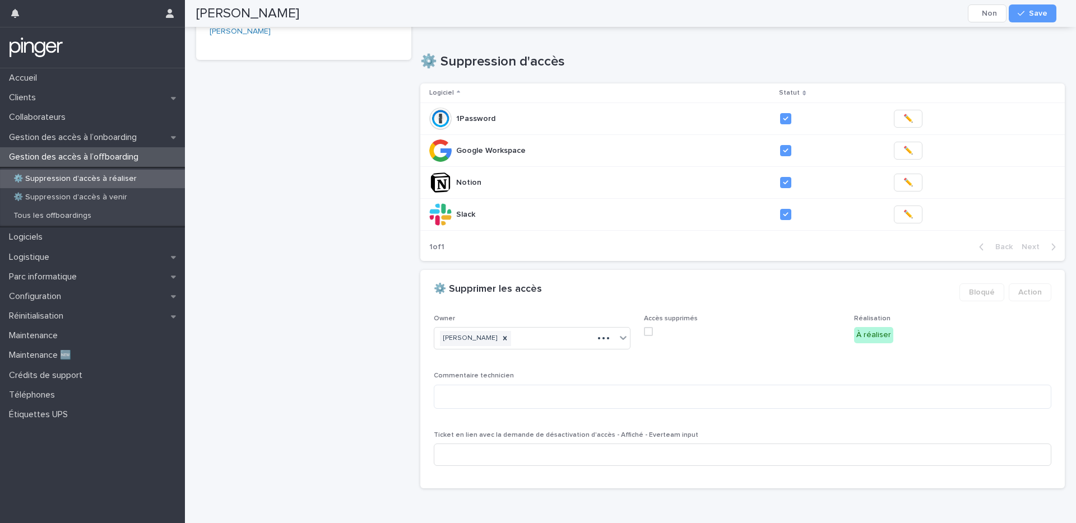
scroll to position [219, 0]
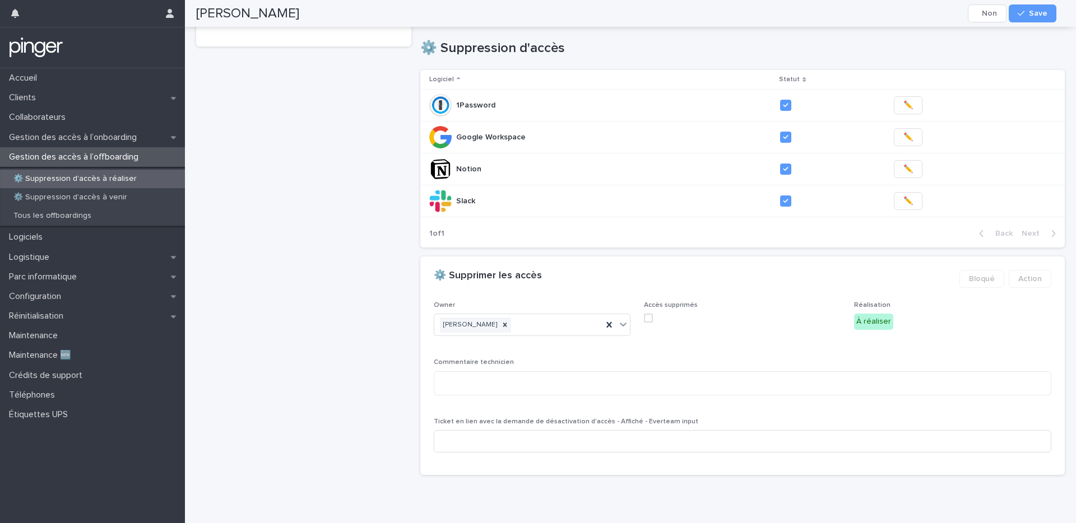
click at [644, 314] on span at bounding box center [648, 318] width 9 height 9
click at [806, 17] on button "Save" at bounding box center [1033, 13] width 48 height 18
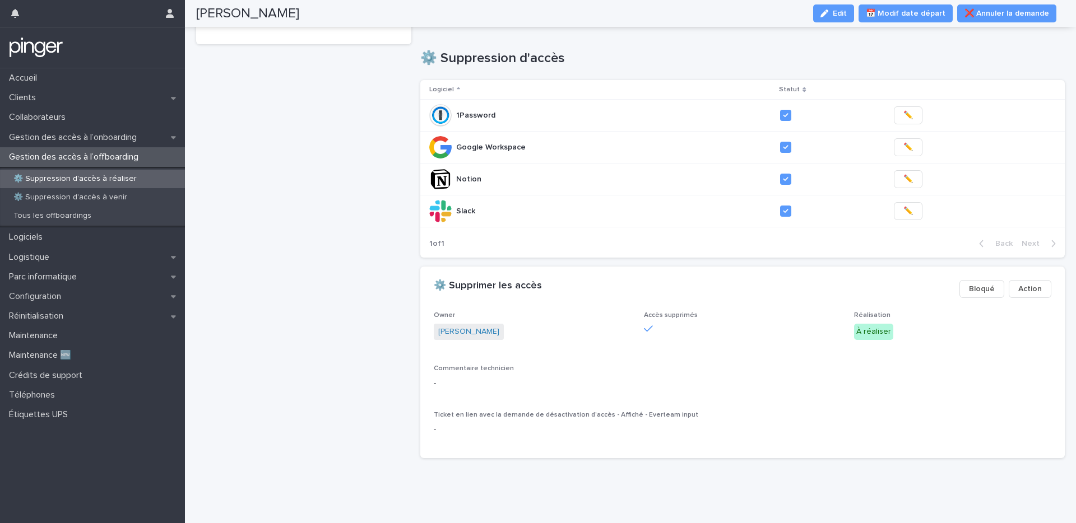
scroll to position [205, 0]
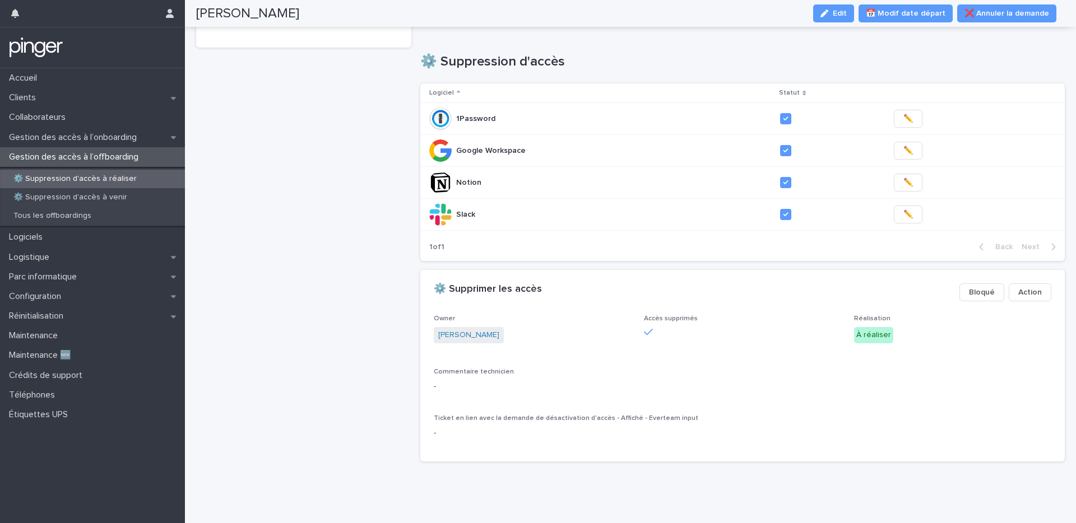
click at [343, 183] on div "Mathilde Falaise mathilde.falaise@kactus.com Client Kactus (ex Bird Office) Dat…" at bounding box center [303, 160] width 215 height 621
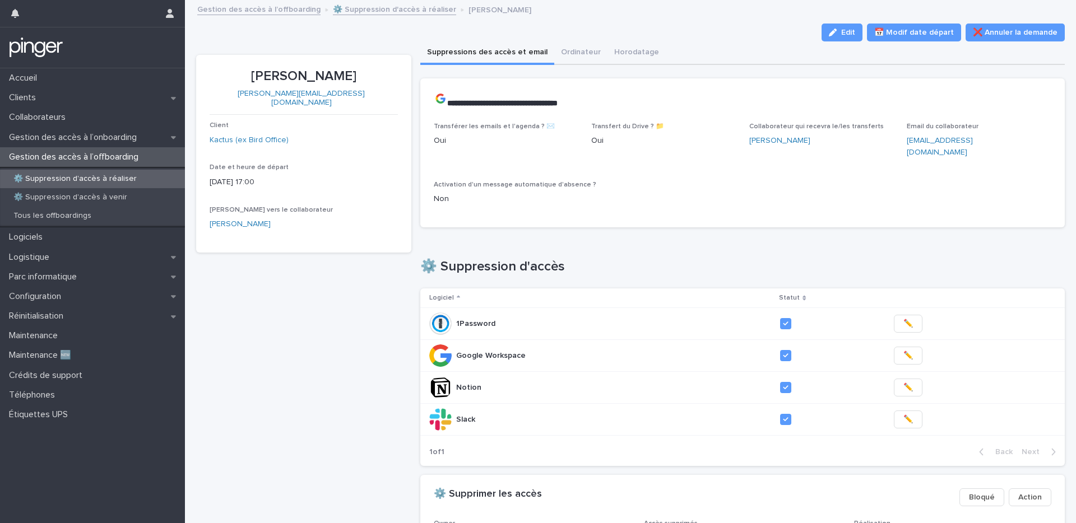
click at [374, 12] on link "⚙️ Suppression d'accès à réaliser" at bounding box center [394, 8] width 123 height 13
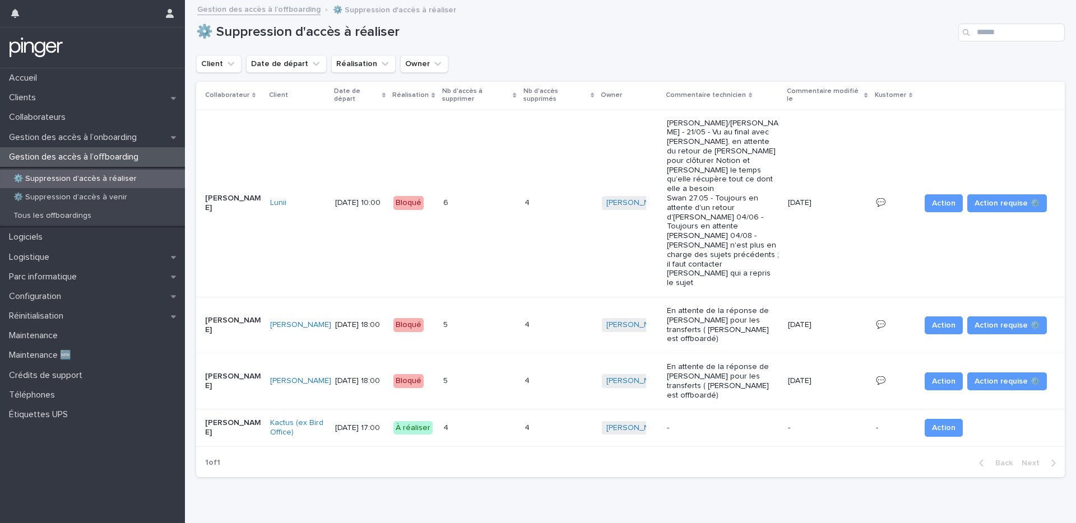
click at [640, 36] on h1 "⚙️ Suppression d'accès à réaliser" at bounding box center [575, 32] width 758 height 16
click at [107, 133] on p "Gestion des accès à l’onboarding" at bounding box center [74, 137] width 141 height 11
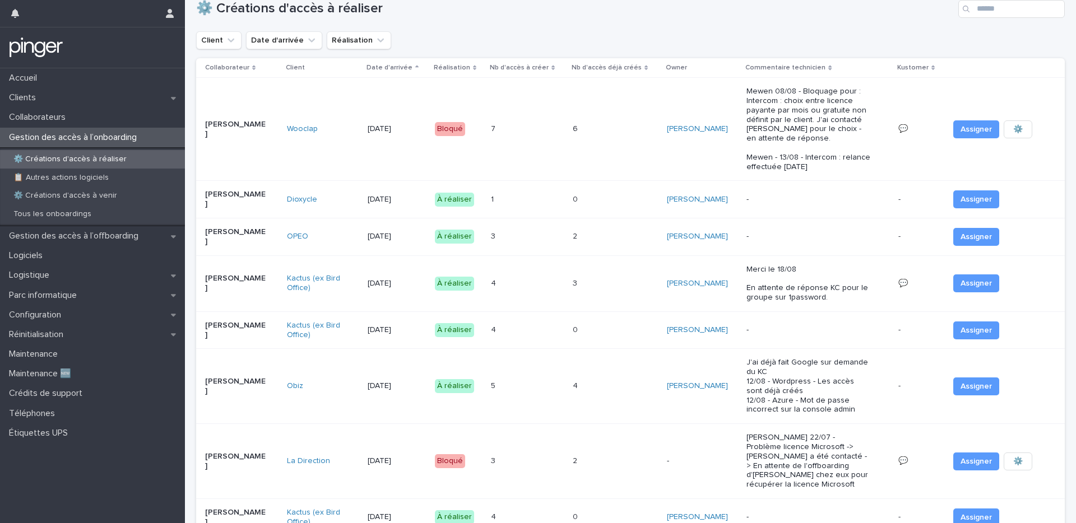
scroll to position [52, 0]
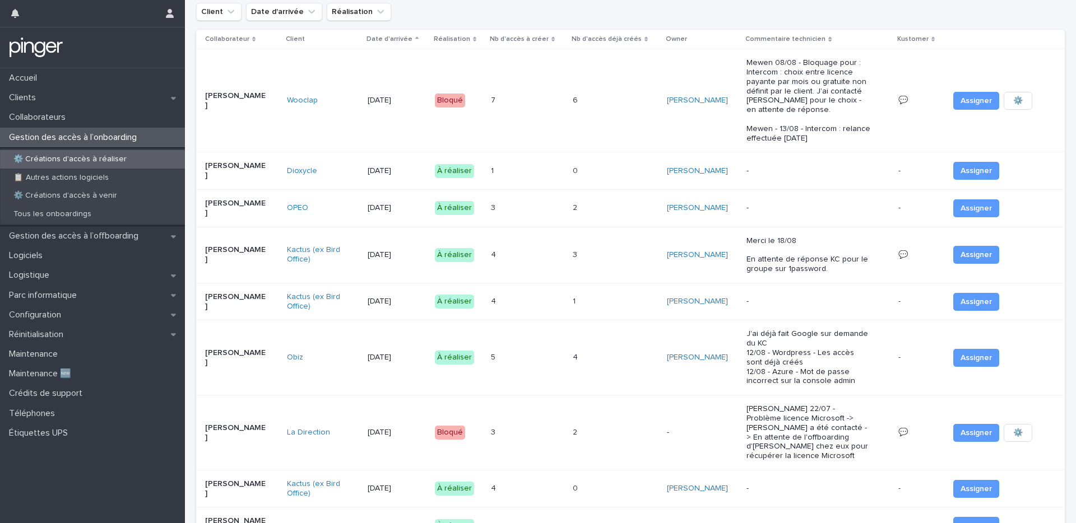
click at [559, 246] on div "4 4" at bounding box center [527, 255] width 73 height 18
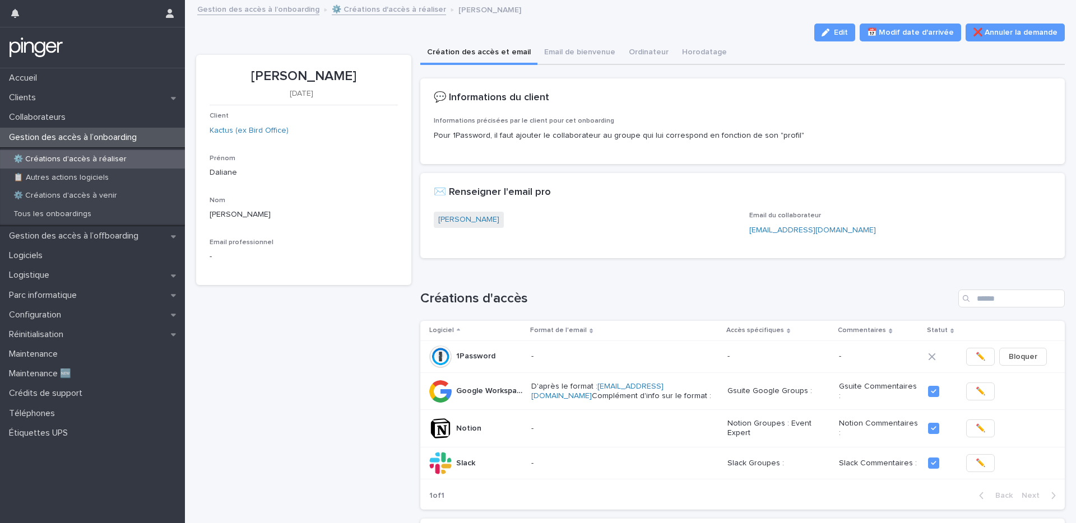
click at [556, 219] on div "[PERSON_NAME]" at bounding box center [585, 221] width 302 height 18
click at [553, 210] on div "✉️ Renseigner l'email pro" at bounding box center [742, 192] width 645 height 39
click at [521, 141] on div "Informations précisées par le client pour cet onboarding Pour 1Password, il fau…" at bounding box center [743, 133] width 618 height 33
drag, startPoint x: 518, startPoint y: 139, endPoint x: 629, endPoint y: 140, distance: 111.5
click at [629, 140] on p "Pour 1Password, il faut ajouter le collaborateur au groupe qui lui correspond e…" at bounding box center [743, 136] width 618 height 12
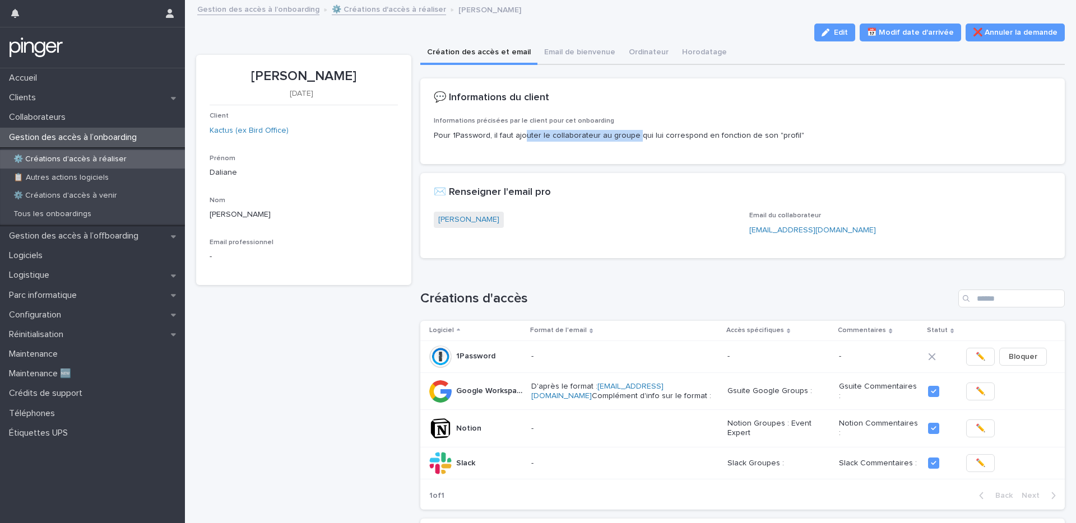
click at [629, 140] on p "Pour 1Password, il faut ajouter le collaborateur au groupe qui lui correspond e…" at bounding box center [743, 136] width 618 height 12
click at [599, 248] on div "Daliane Garcia Email du collaborateur daliane.garcia@kactus.com" at bounding box center [742, 235] width 645 height 47
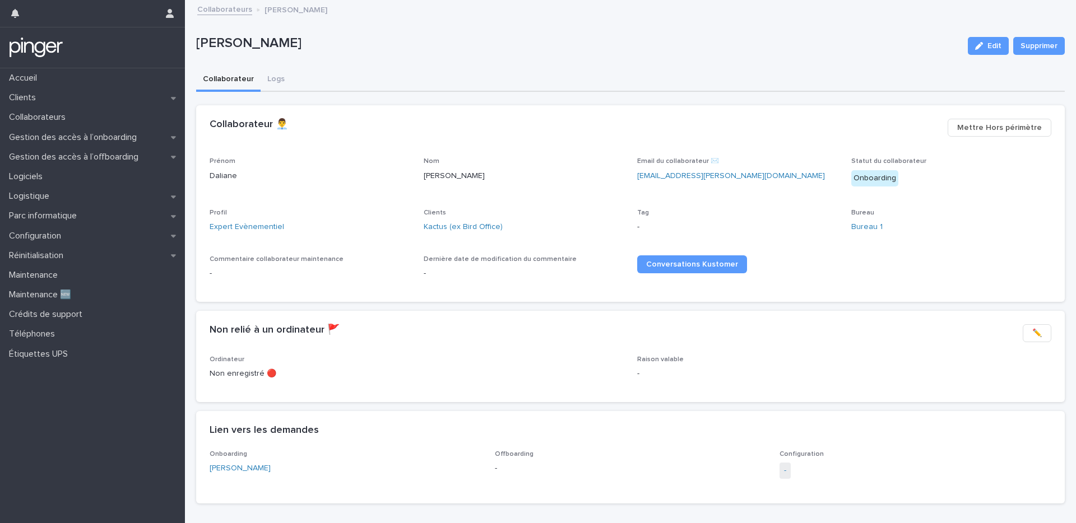
click at [537, 82] on div "Collaborateur Logs" at bounding box center [630, 80] width 869 height 24
click at [99, 114] on div "Collaborateurs" at bounding box center [92, 118] width 185 height 20
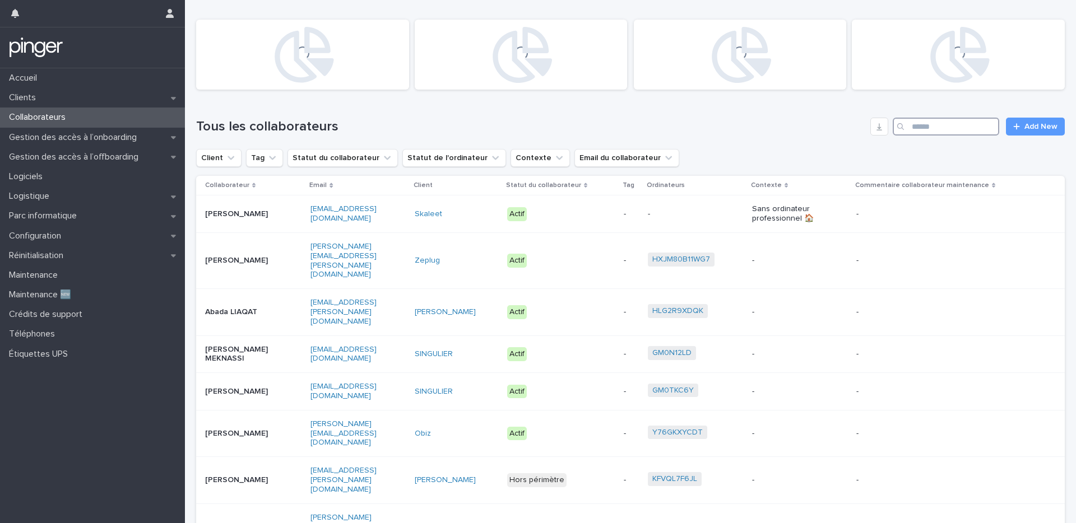
click at [905, 124] on input "Search" at bounding box center [946, 127] width 106 height 18
type input "**********"
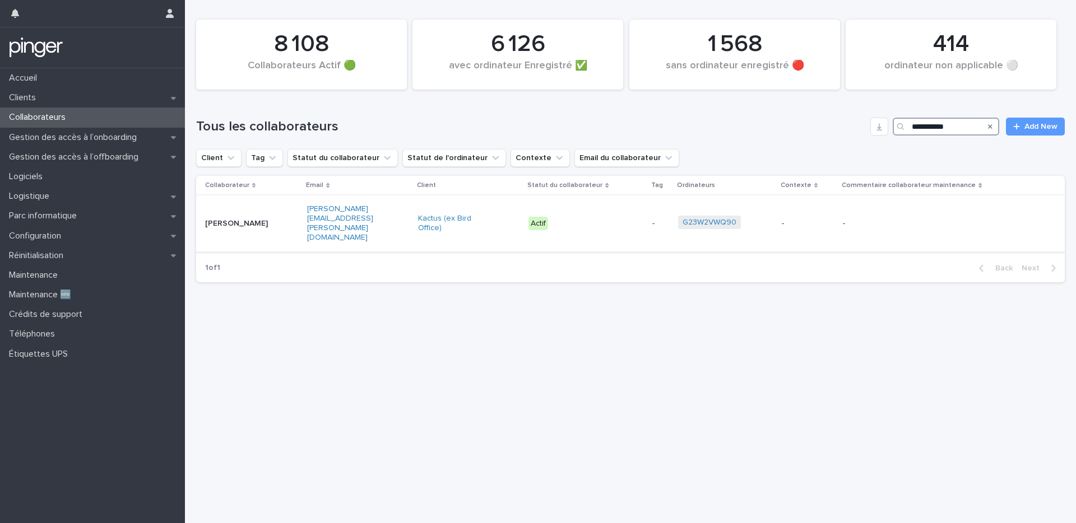
type input "**********"
click at [241, 219] on p "[PERSON_NAME]" at bounding box center [240, 224] width 70 height 10
click at [938, 133] on input "**********" at bounding box center [946, 127] width 106 height 18
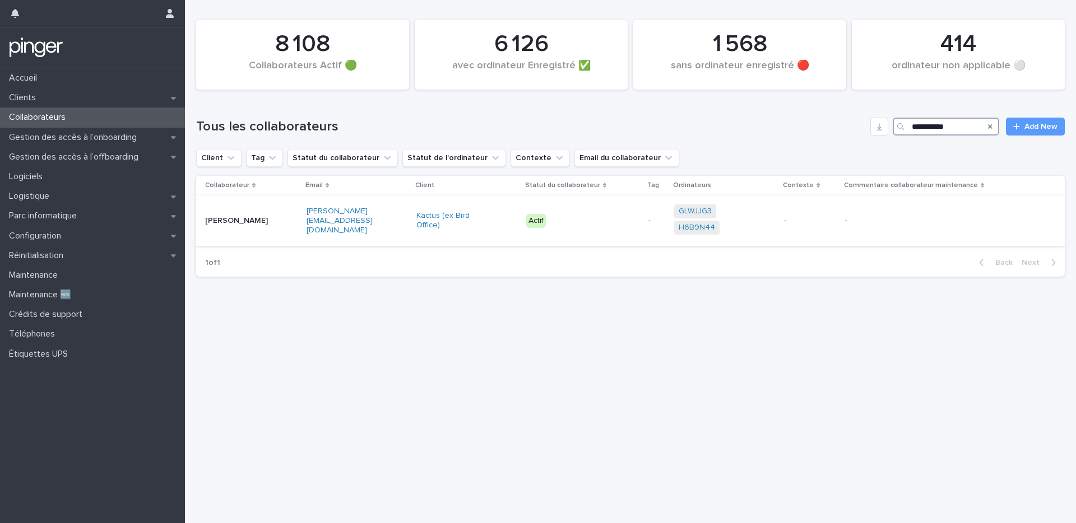
type input "**********"
click at [261, 204] on td "[PERSON_NAME]" at bounding box center [249, 221] width 106 height 51
click at [963, 129] on input "**********" at bounding box center [946, 127] width 106 height 18
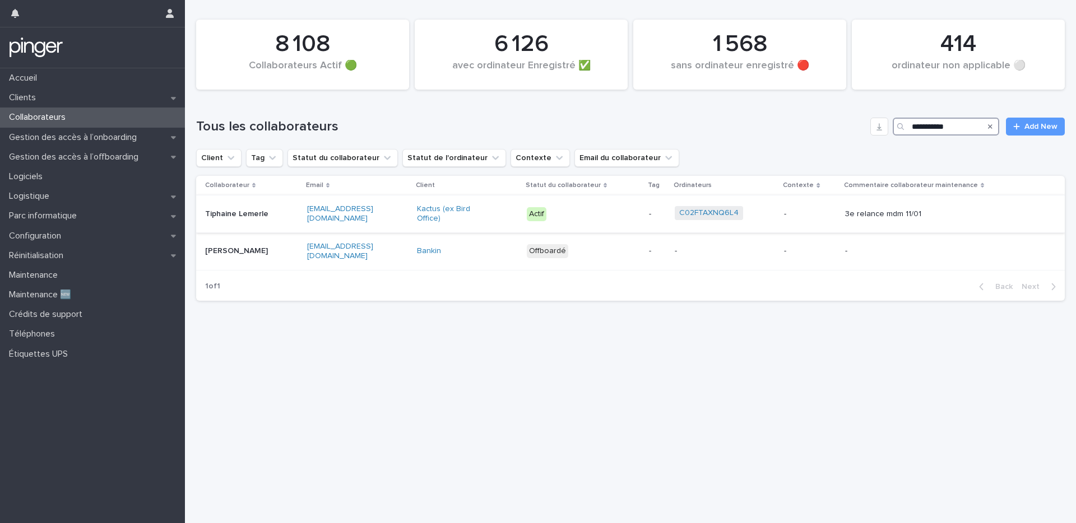
type input "**********"
click at [232, 217] on p "Tiphaine Lemerle" at bounding box center [240, 215] width 70 height 10
click at [924, 127] on input "**********" at bounding box center [946, 127] width 106 height 18
